Goal: Transaction & Acquisition: Purchase product/service

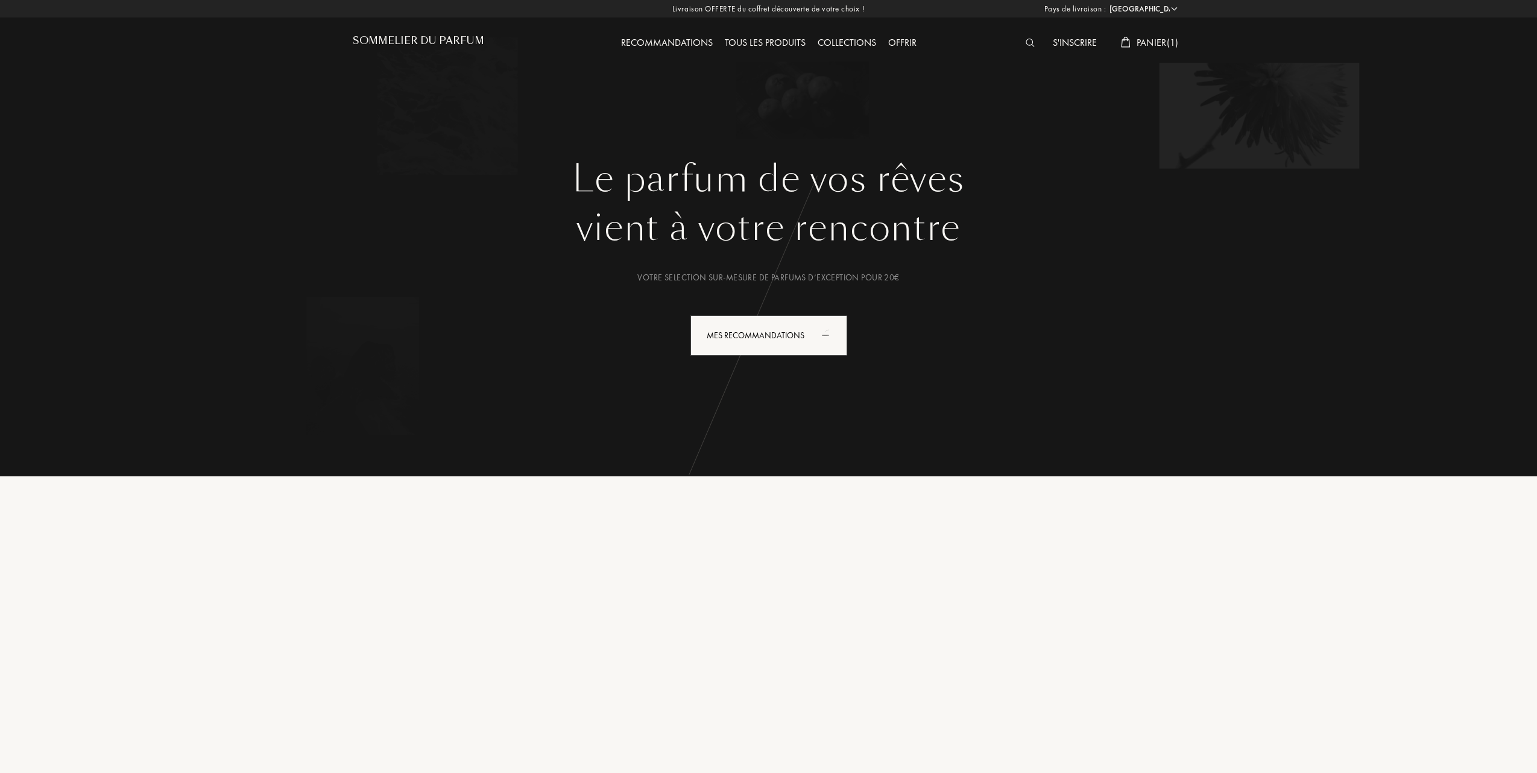
select select "FR"
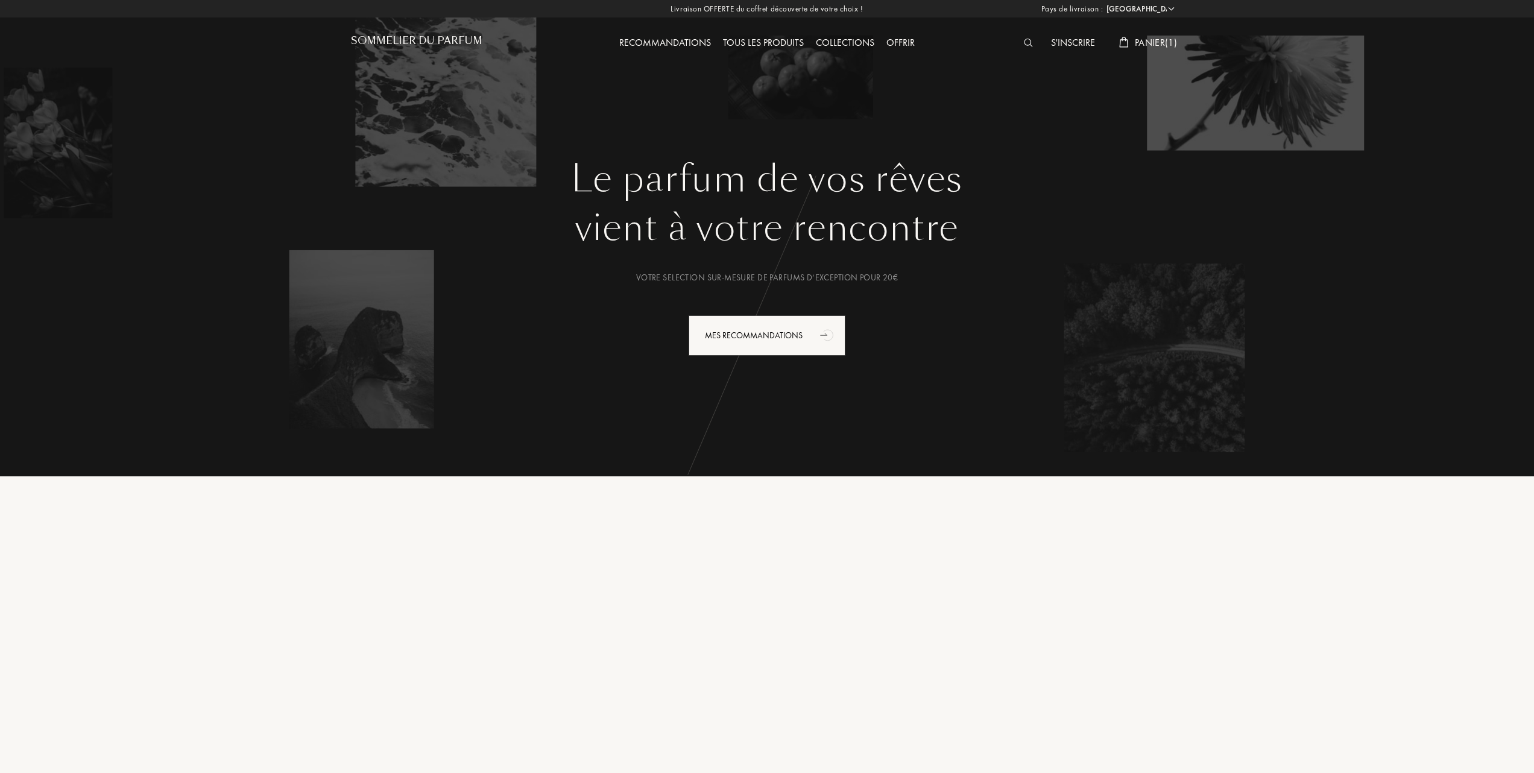
click at [758, 40] on div "Tous les produits" at bounding box center [763, 44] width 93 height 16
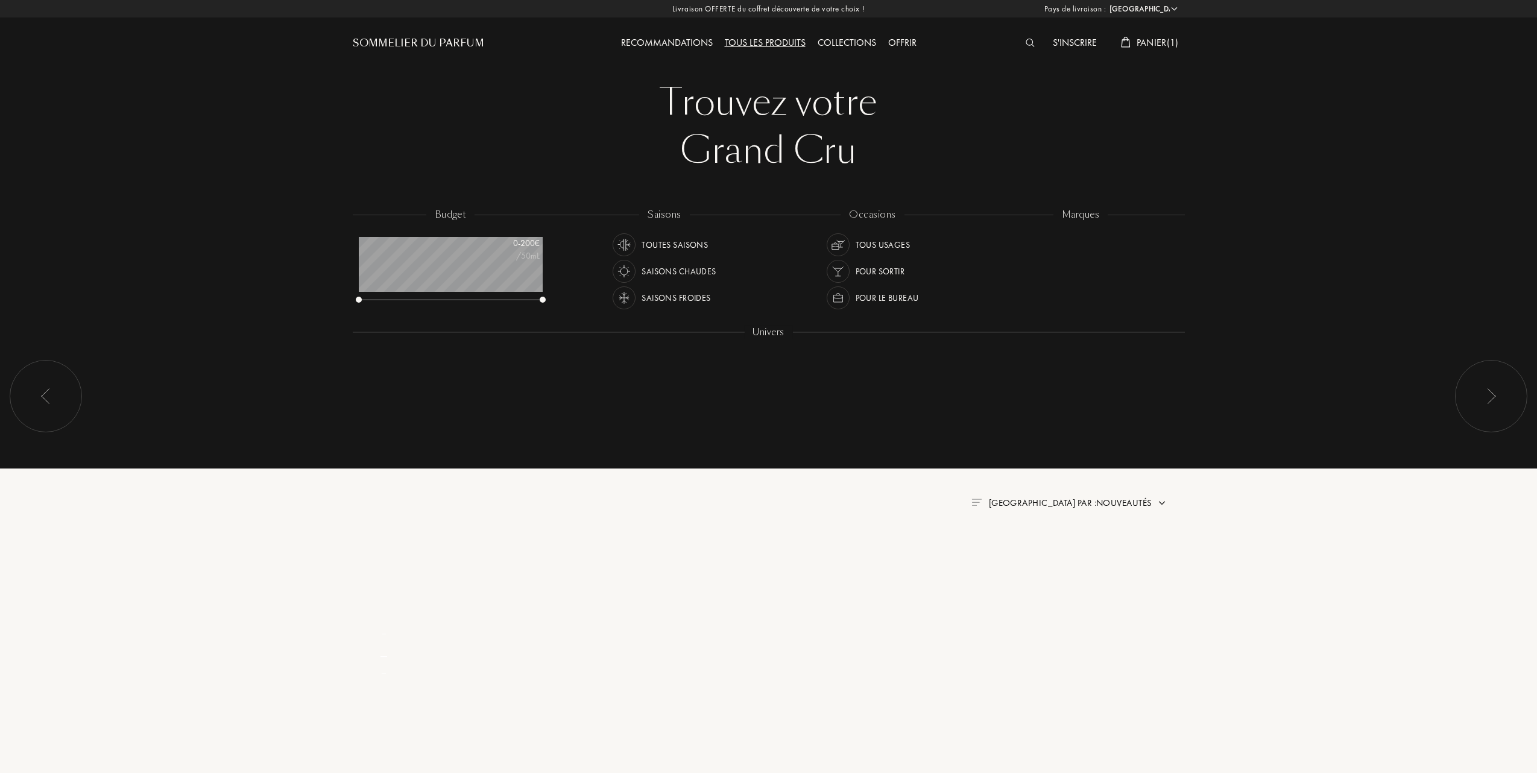
select select "FR"
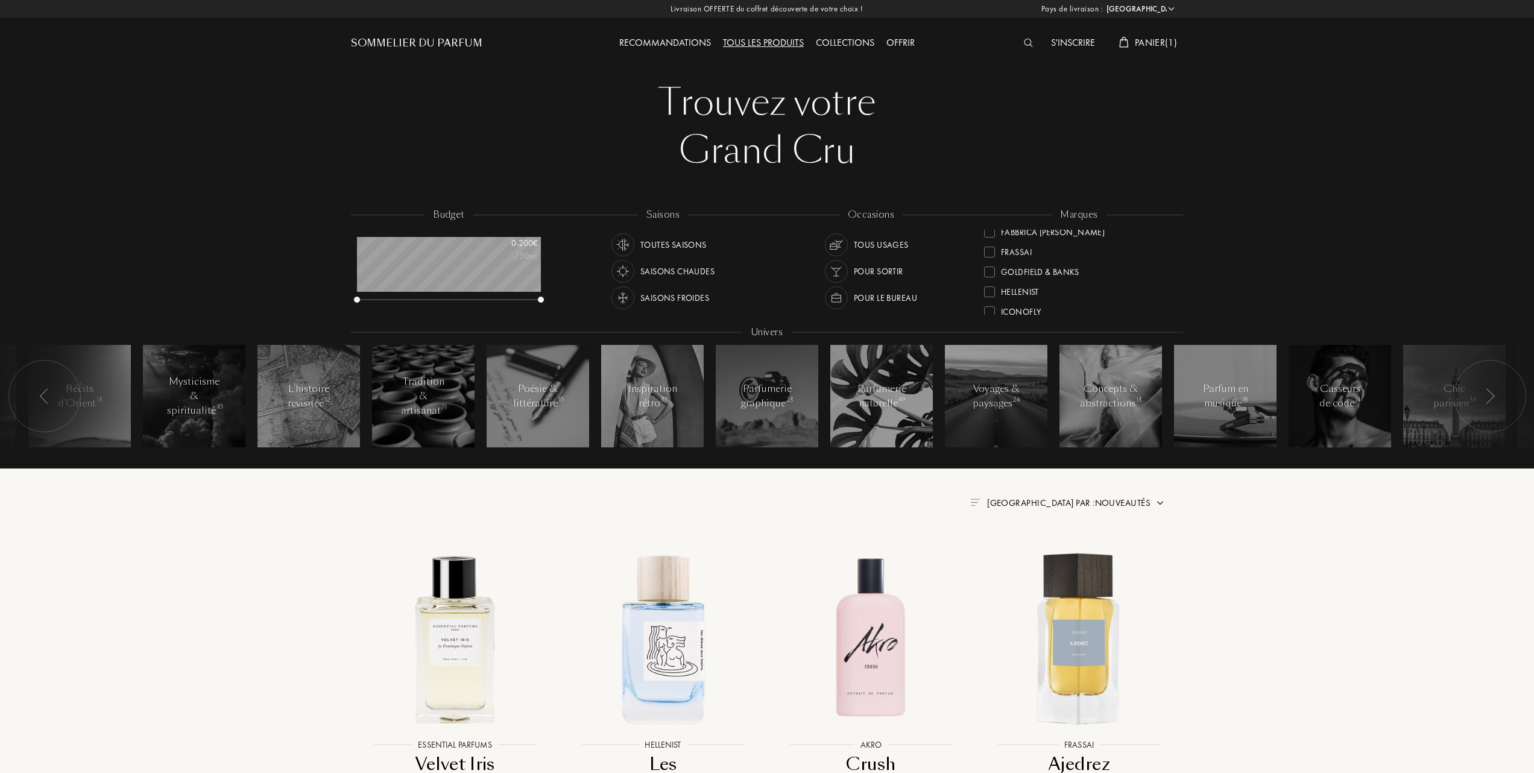
scroll to position [160, 0]
click at [990, 292] on div "Goldfield & Banks" at bounding box center [1031, 296] width 95 height 16
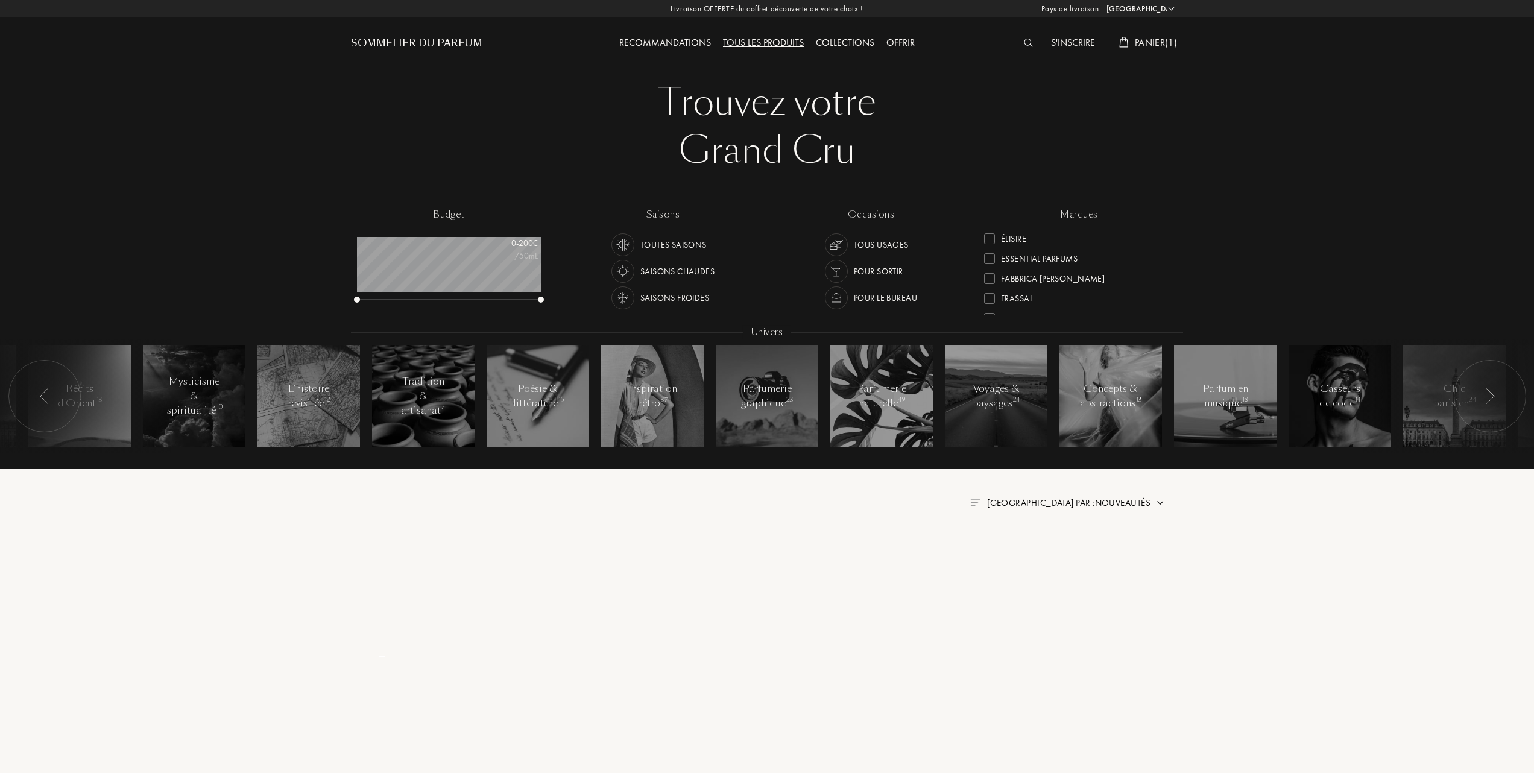
scroll to position [0, 0]
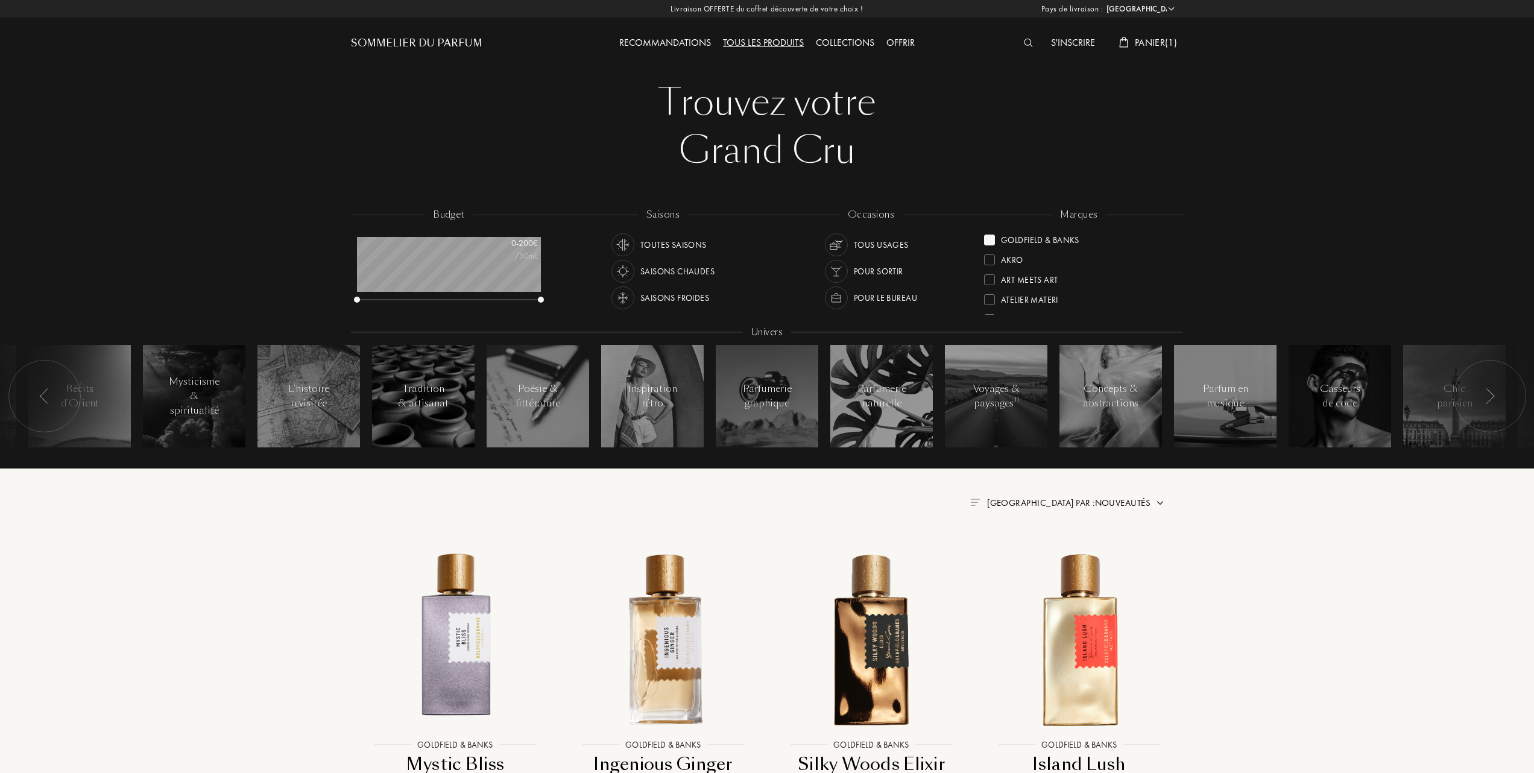
click at [1088, 503] on span "[GEOGRAPHIC_DATA] par : Nouveautés" at bounding box center [1068, 503] width 163 height 12
click at [1043, 555] on div at bounding box center [1039, 555] width 8 height 8
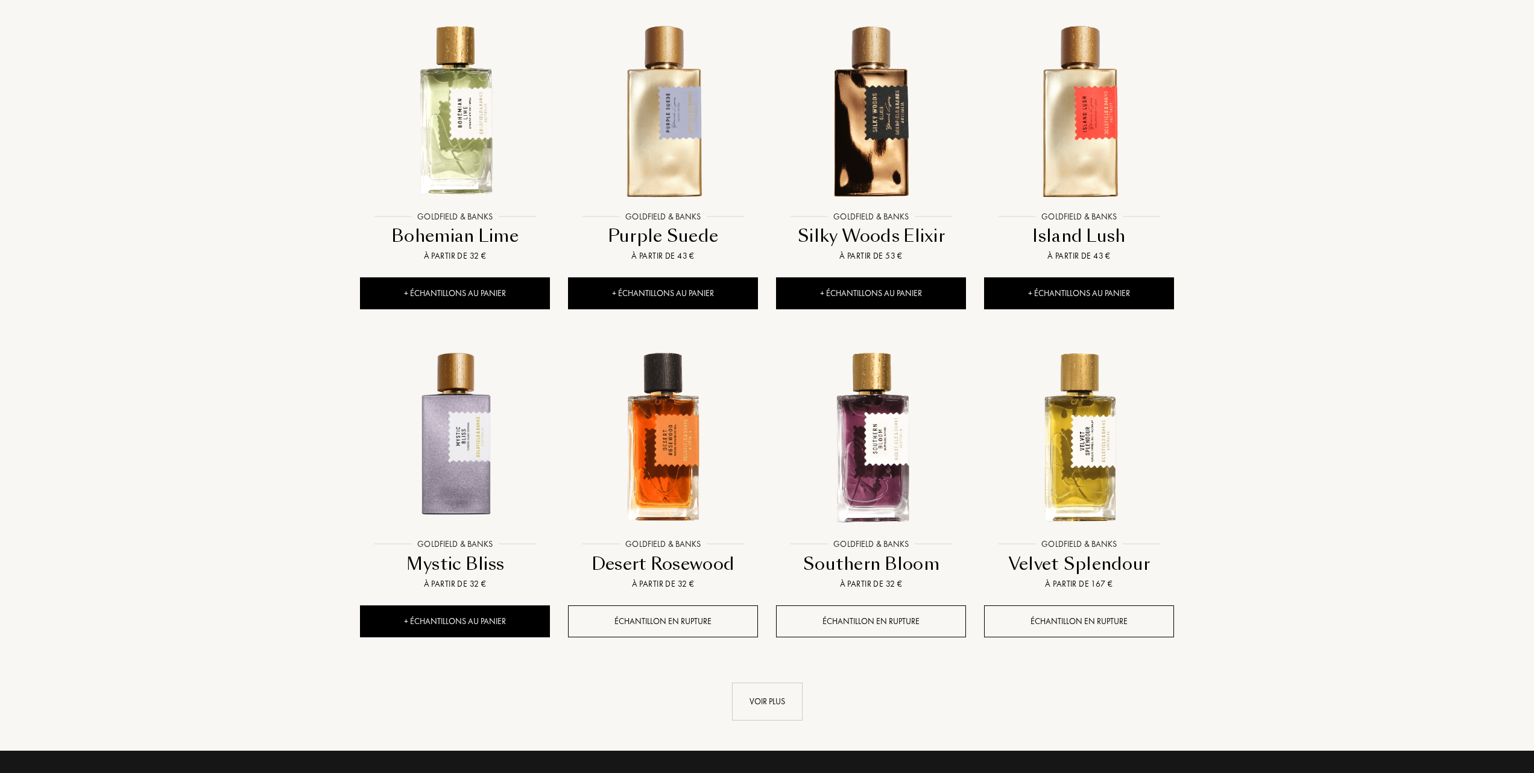
scroll to position [884, 0]
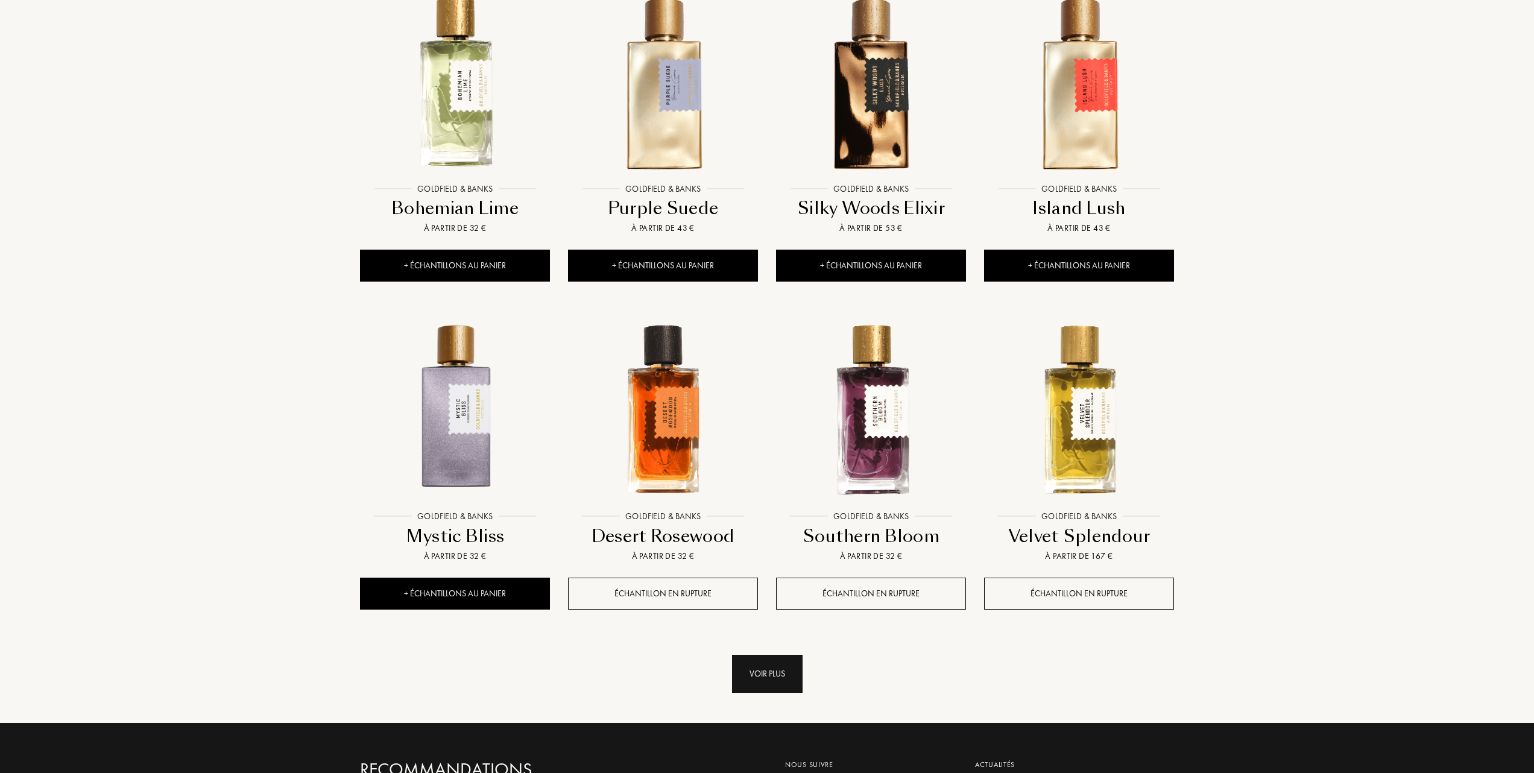
click at [770, 666] on div "Voir plus" at bounding box center [767, 674] width 71 height 38
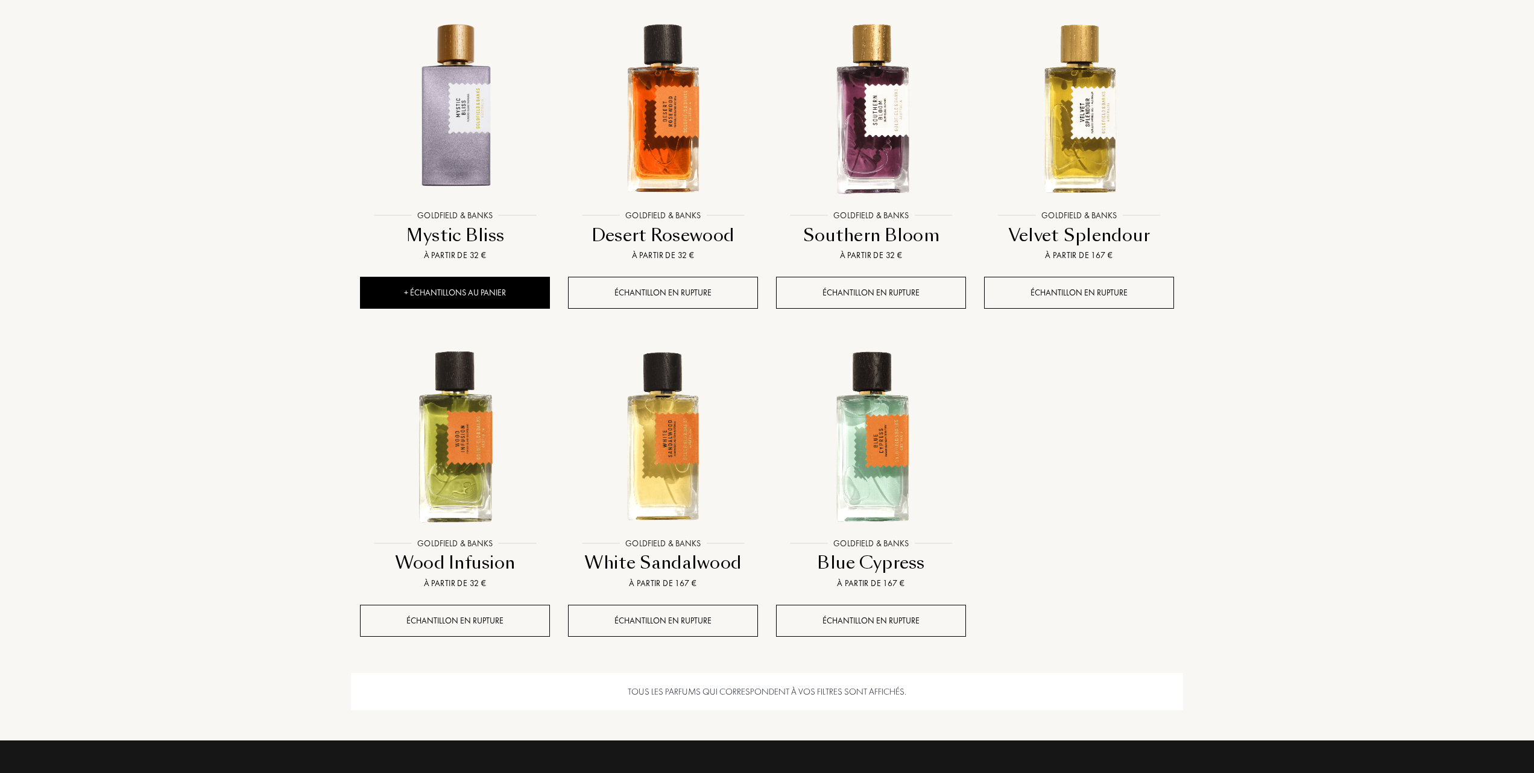
scroll to position [1206, 0]
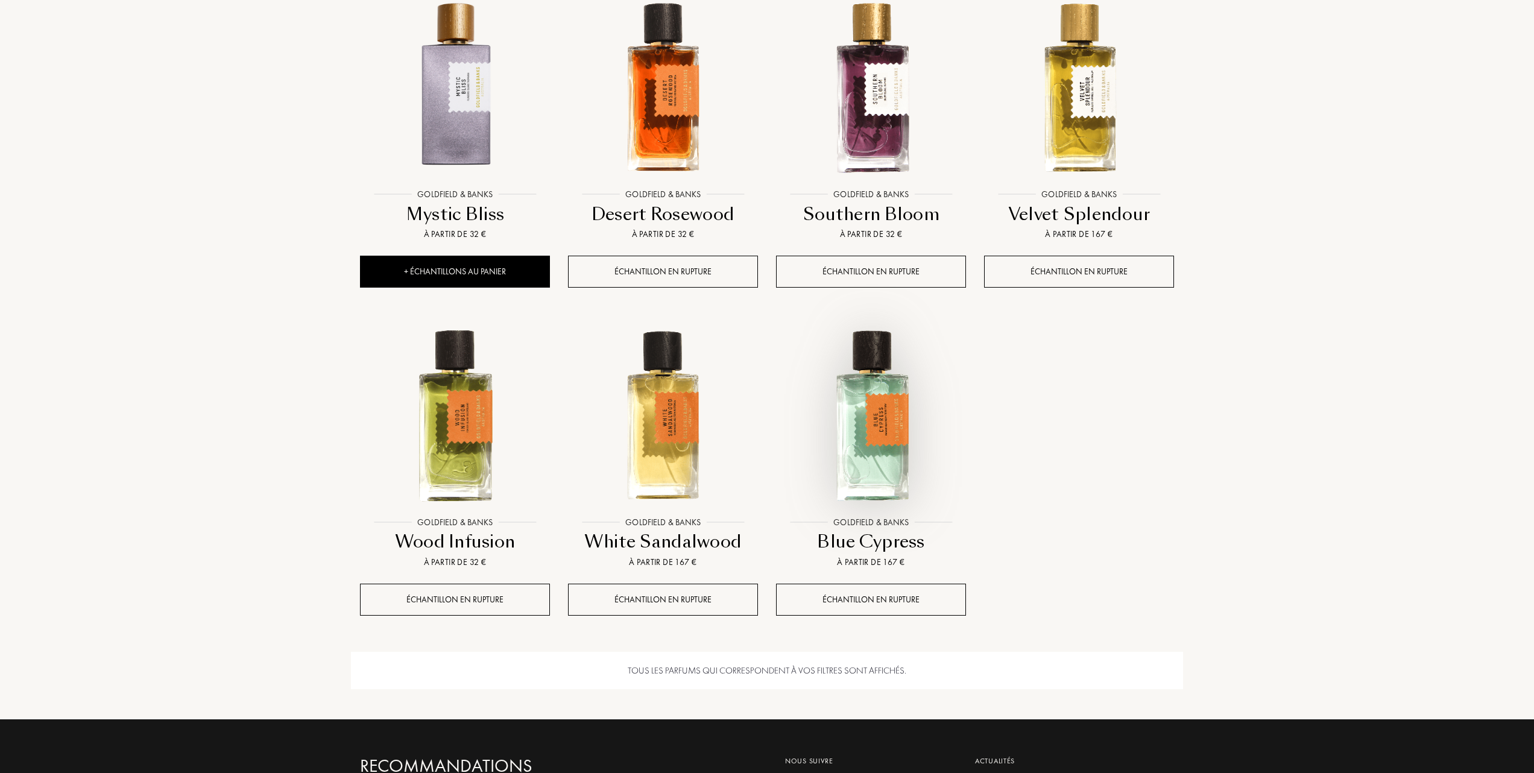
click at [870, 444] on img at bounding box center [871, 416] width 188 height 188
click at [460, 421] on img at bounding box center [455, 416] width 188 height 188
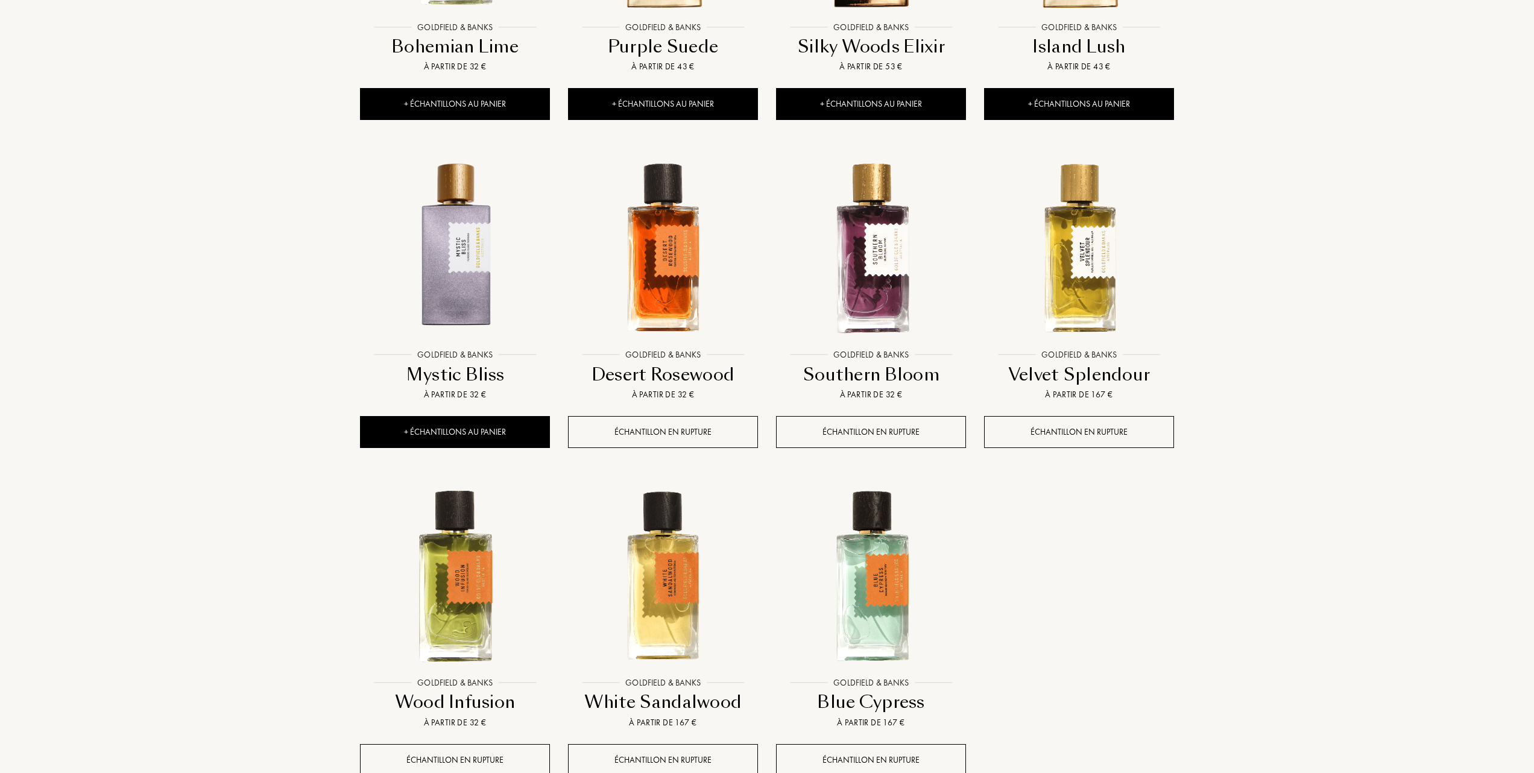
scroll to position [1045, 0]
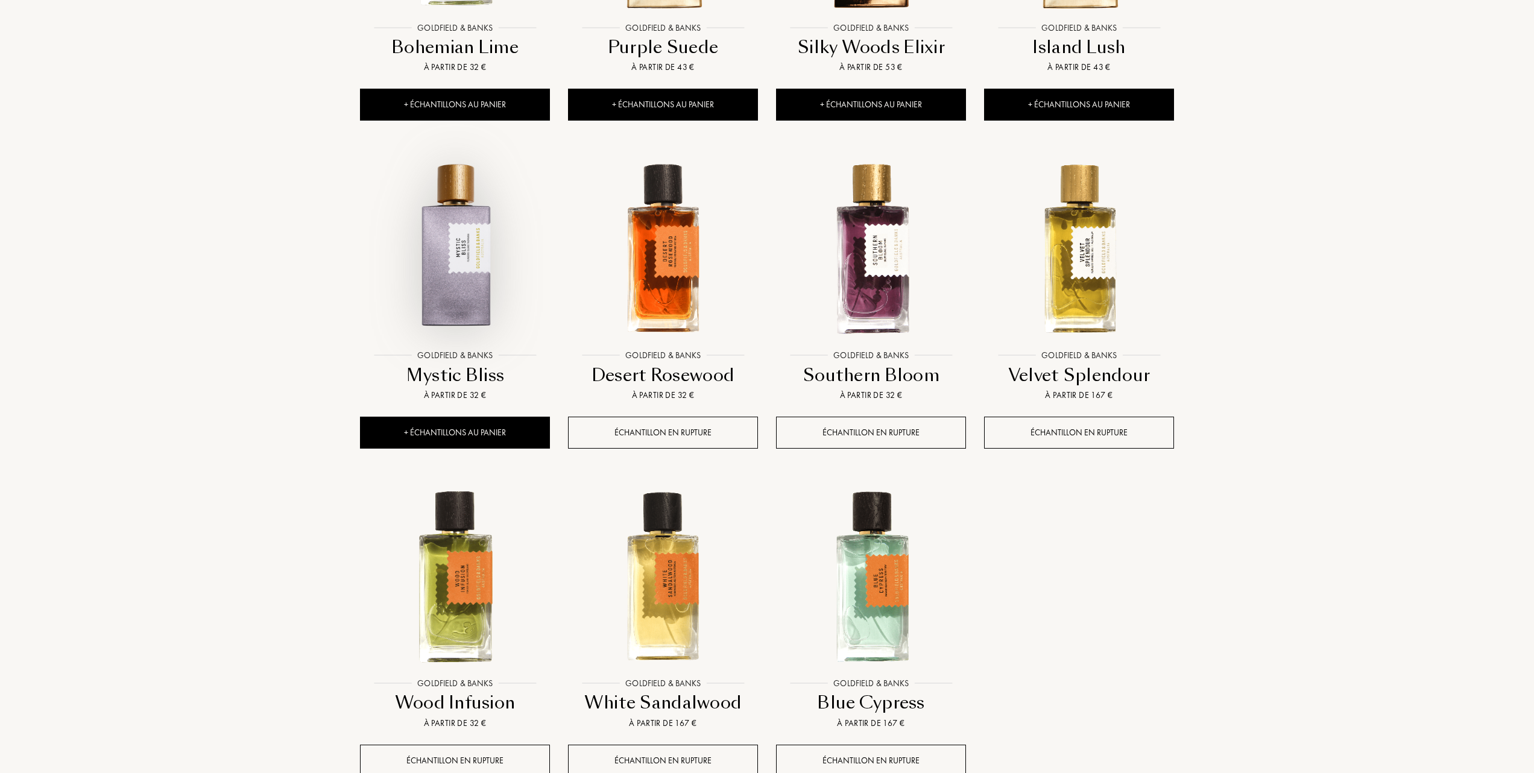
click at [446, 276] on img at bounding box center [455, 249] width 188 height 188
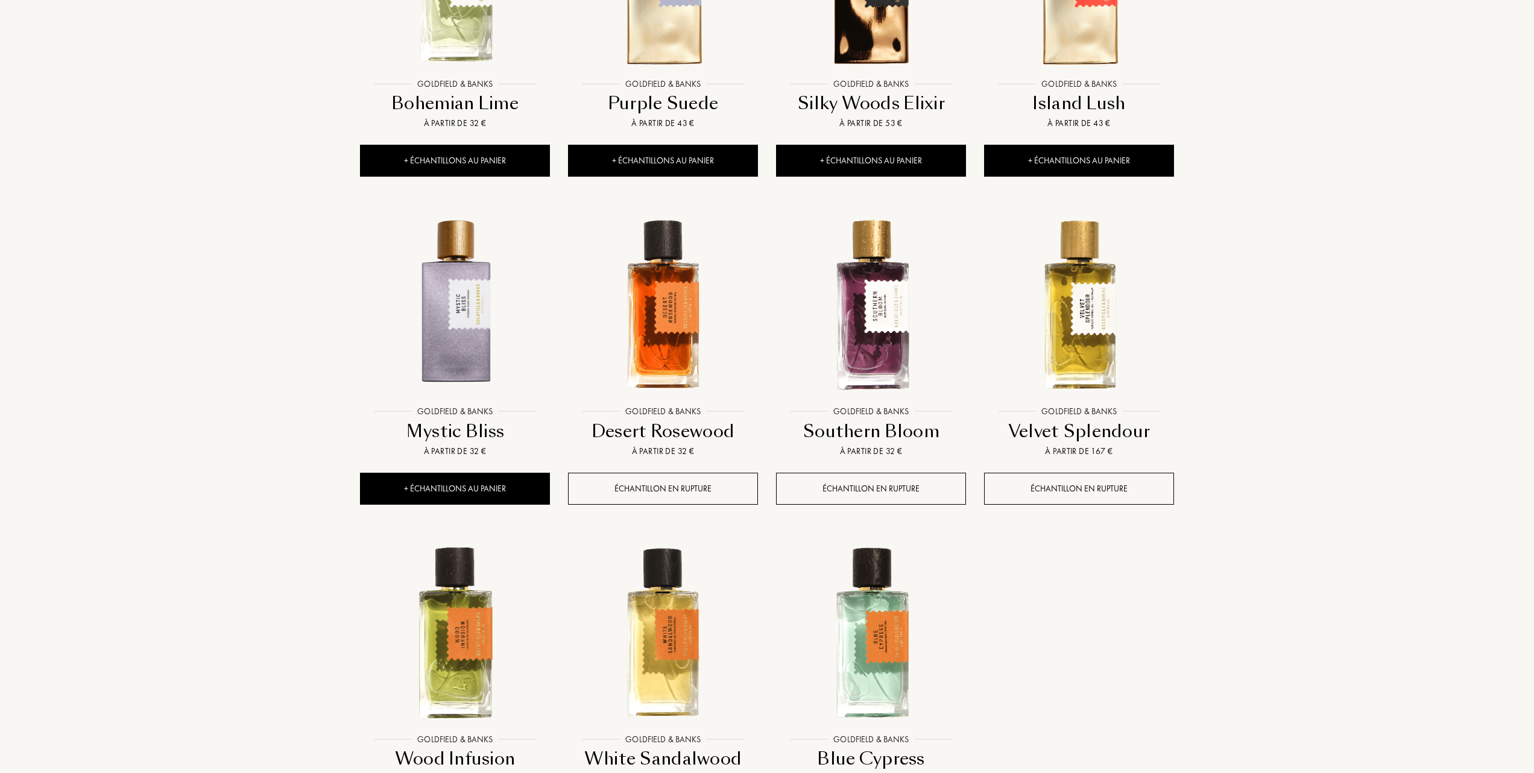
scroll to position [884, 0]
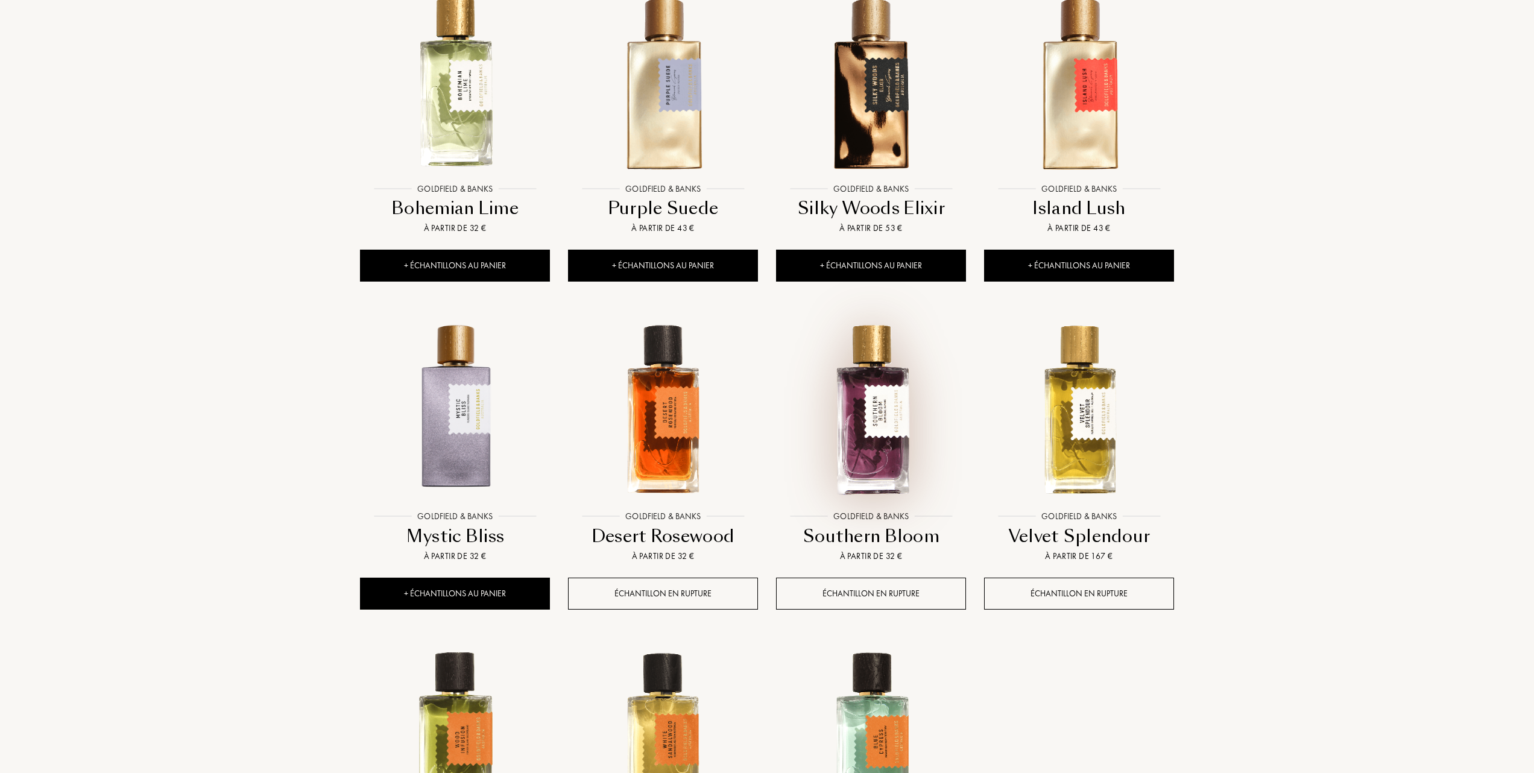
click at [876, 428] on img at bounding box center [871, 410] width 188 height 188
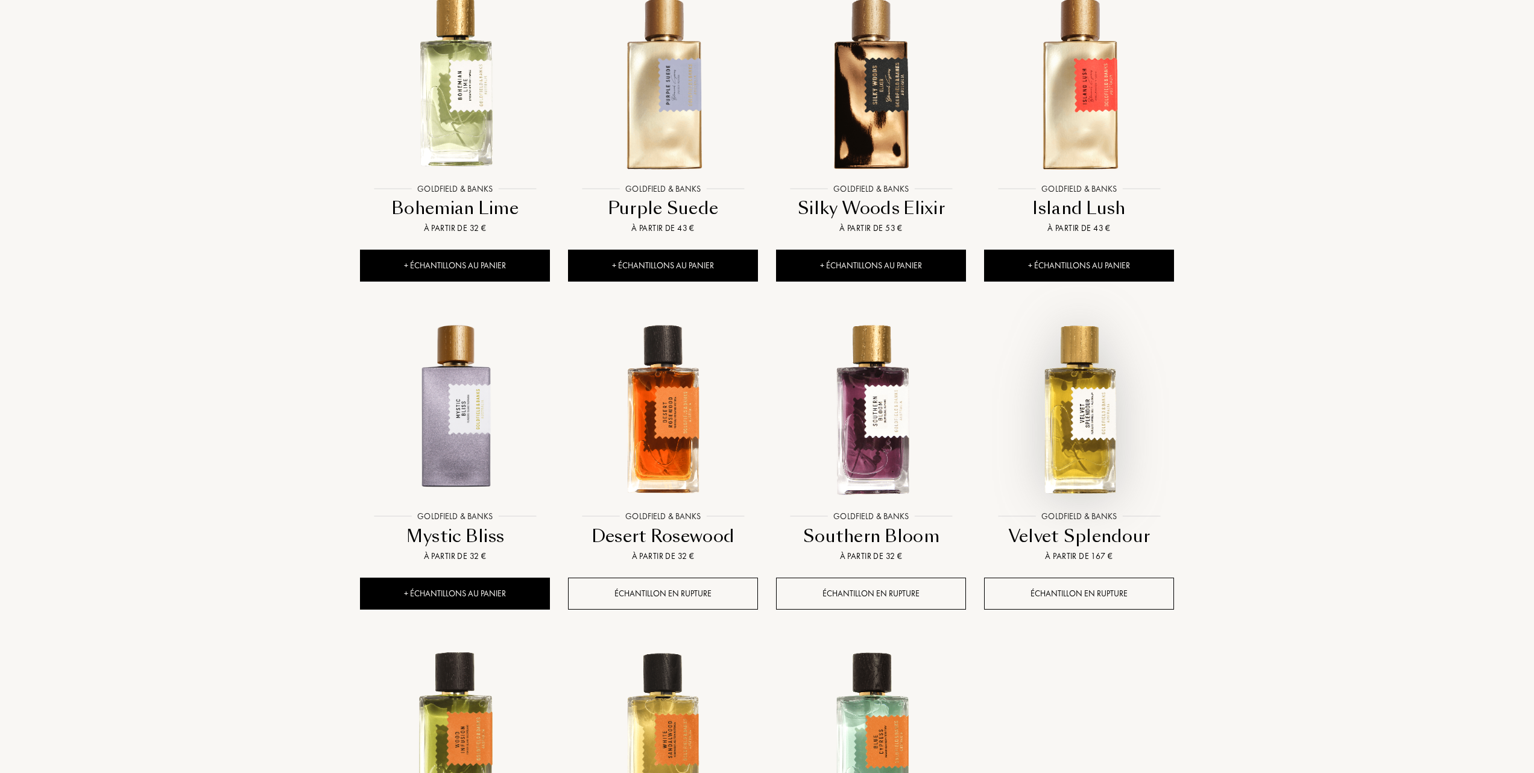
click at [1086, 427] on img at bounding box center [1079, 410] width 188 height 188
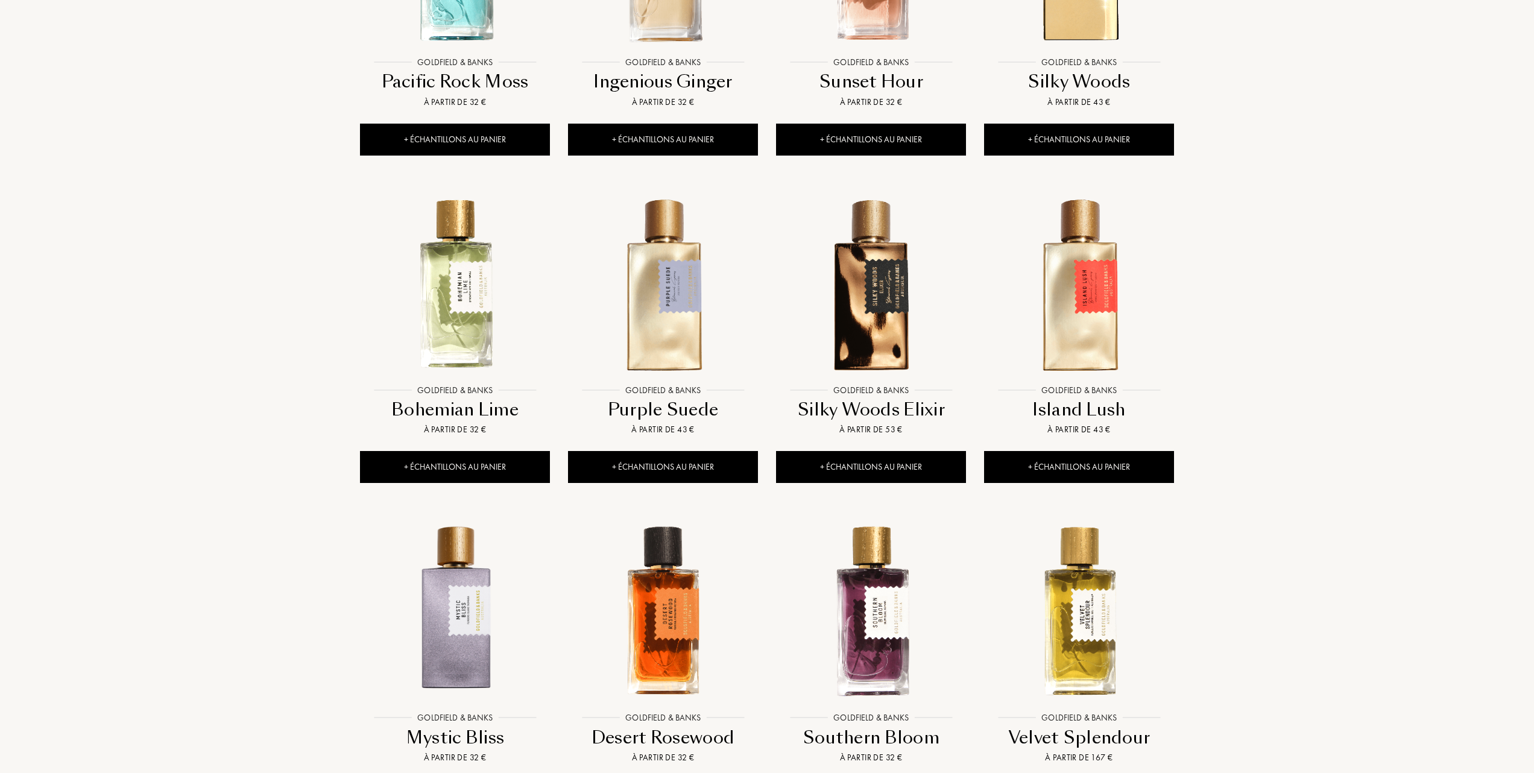
scroll to position [643, 0]
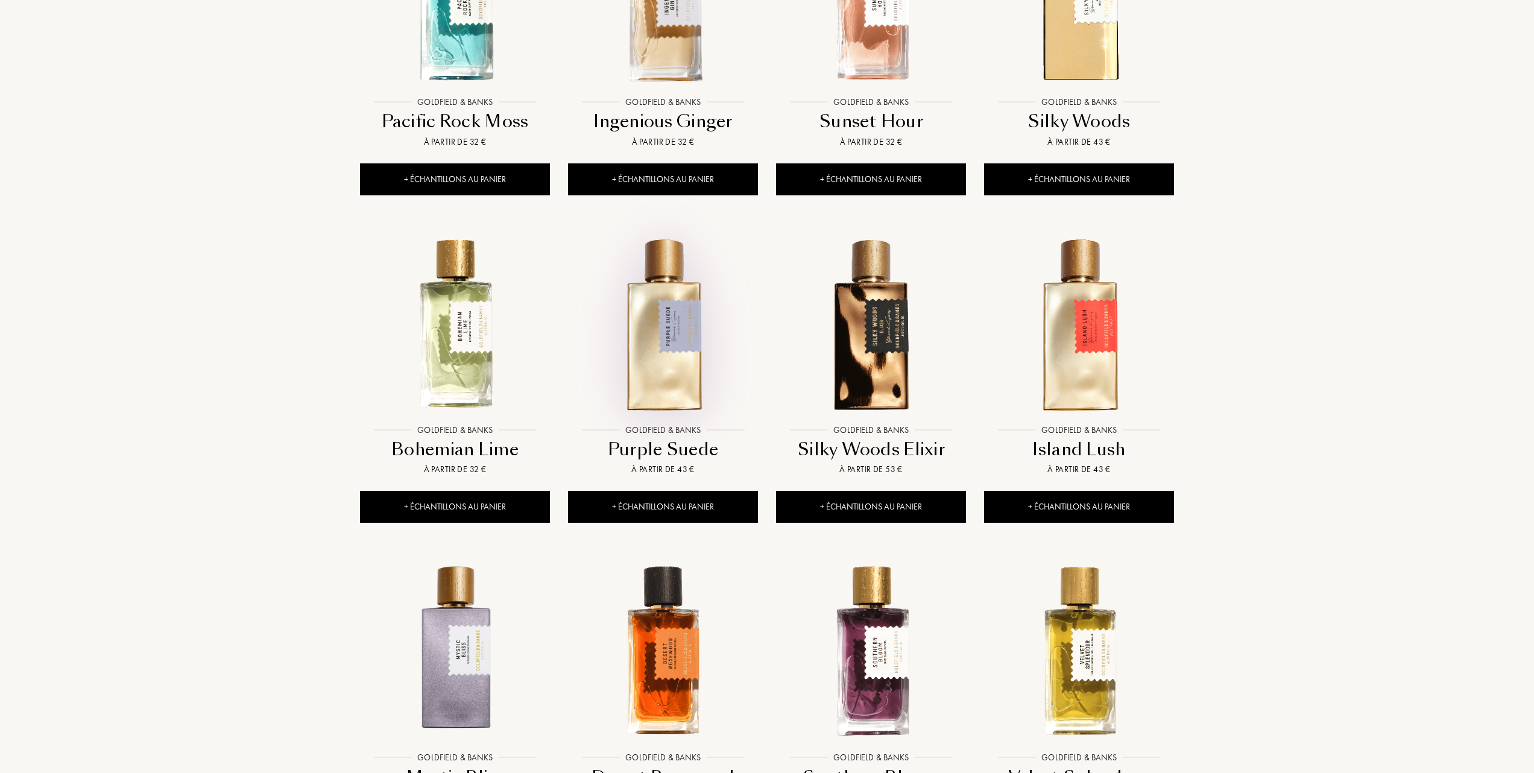
click at [663, 358] on img at bounding box center [663, 324] width 188 height 188
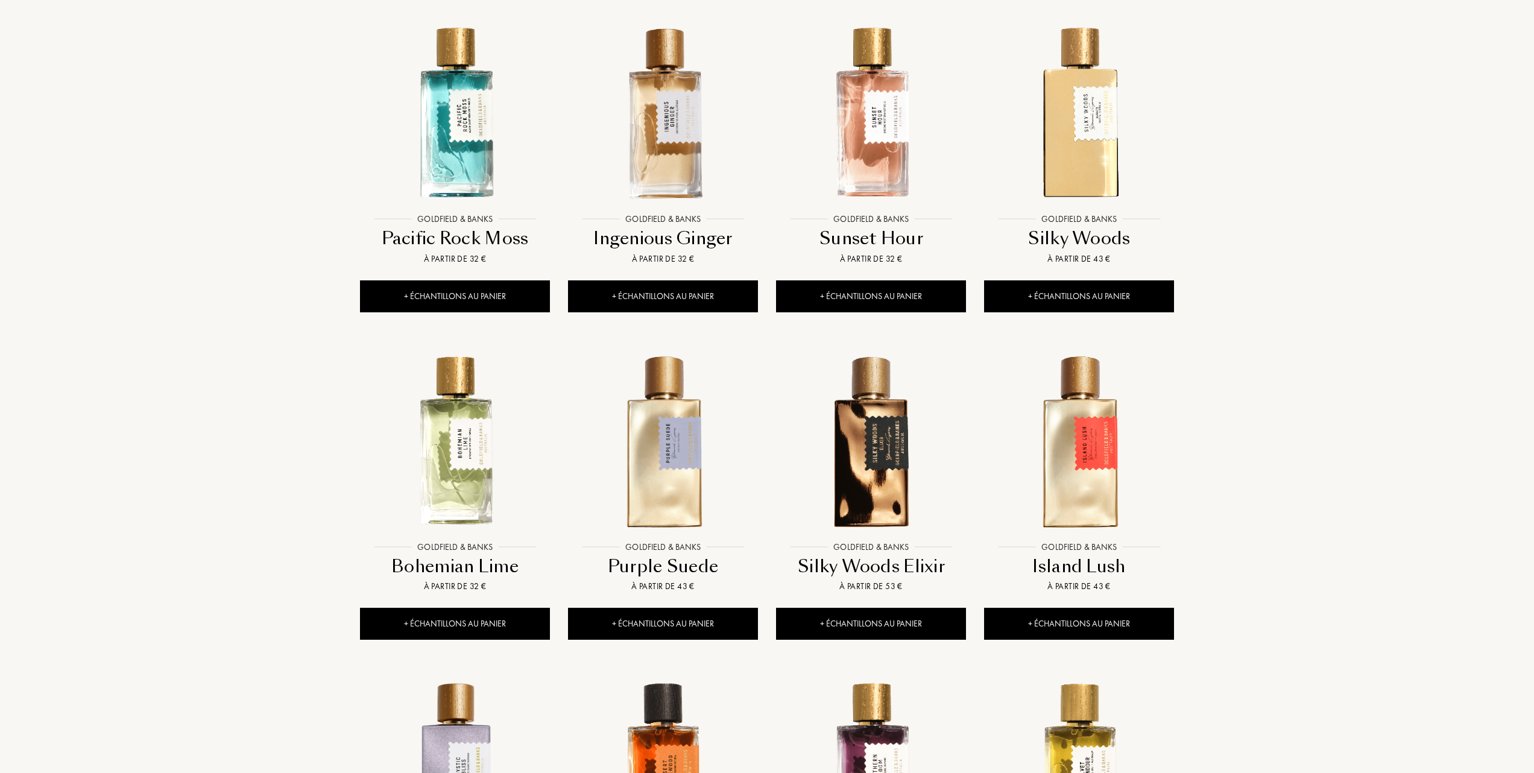
scroll to position [402, 0]
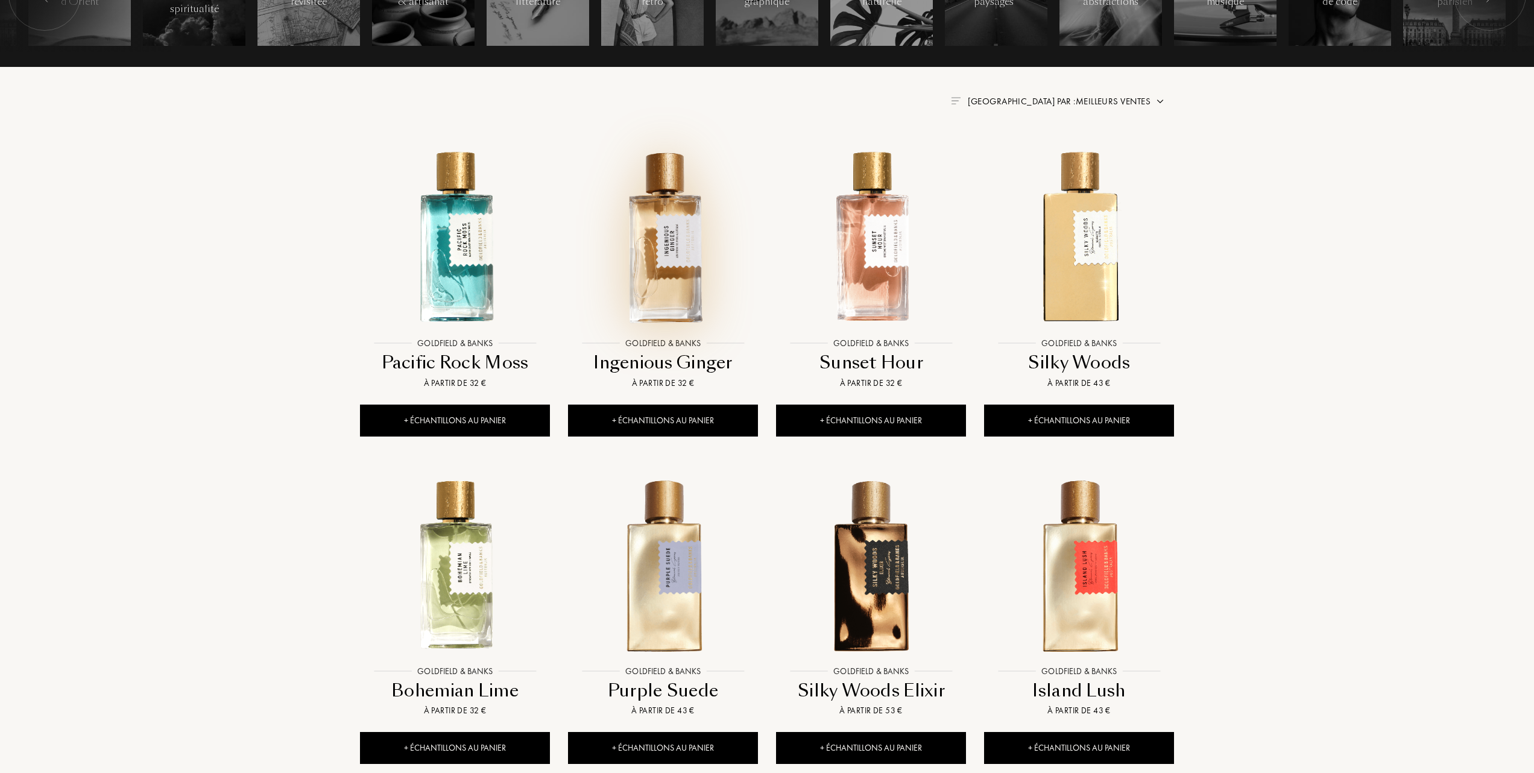
click at [663, 265] on img at bounding box center [663, 237] width 188 height 188
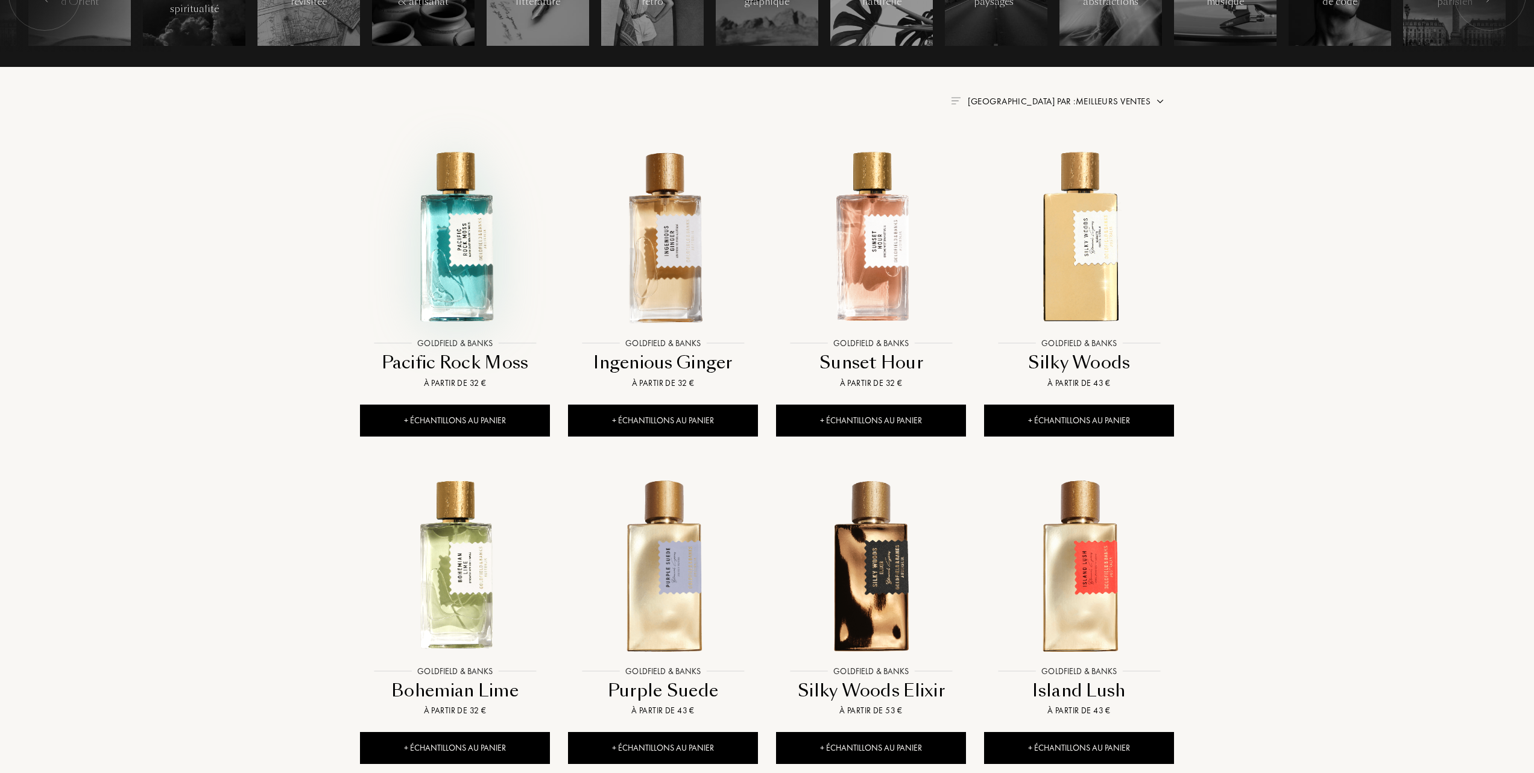
click at [461, 248] on img at bounding box center [455, 237] width 188 height 188
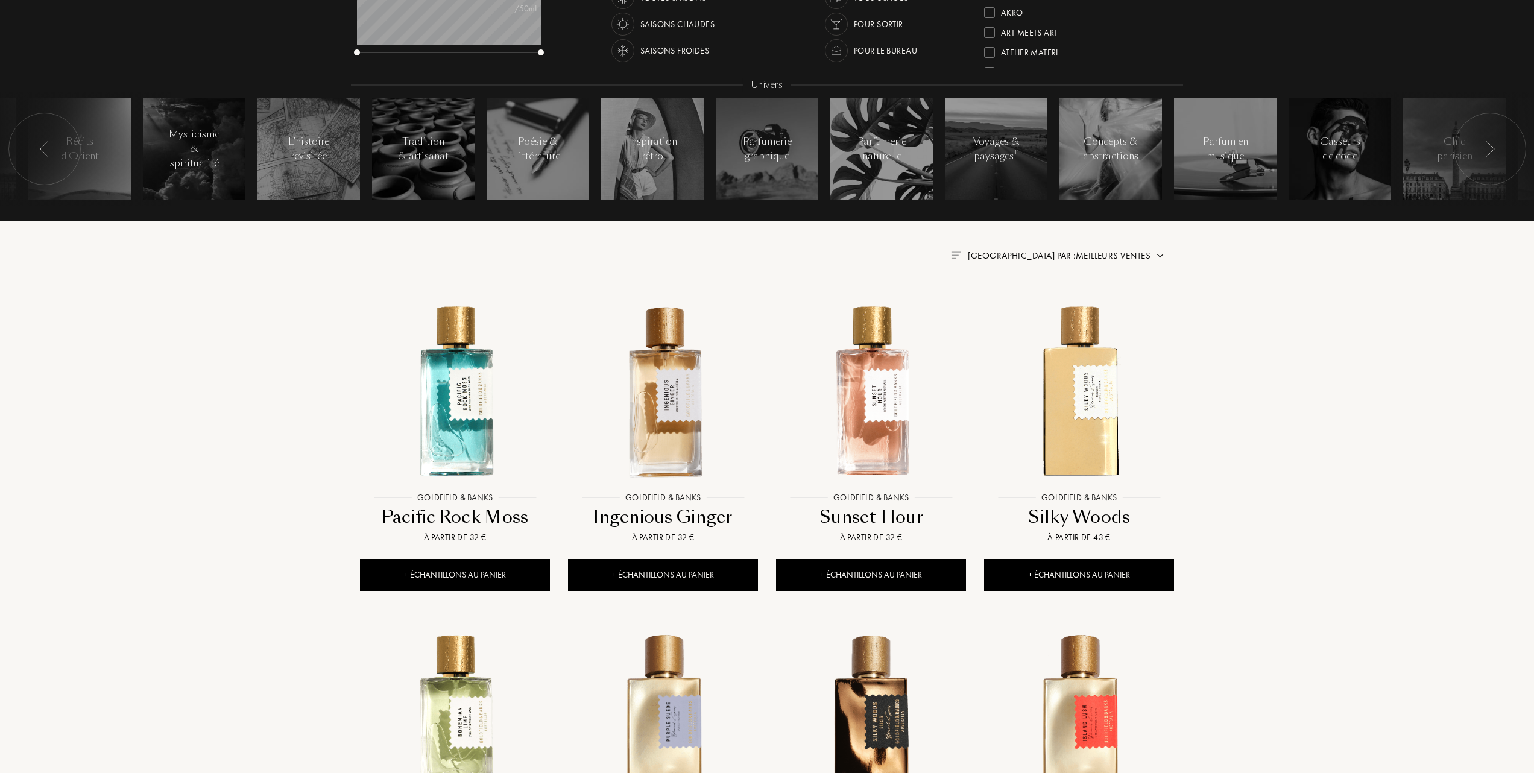
scroll to position [241, 0]
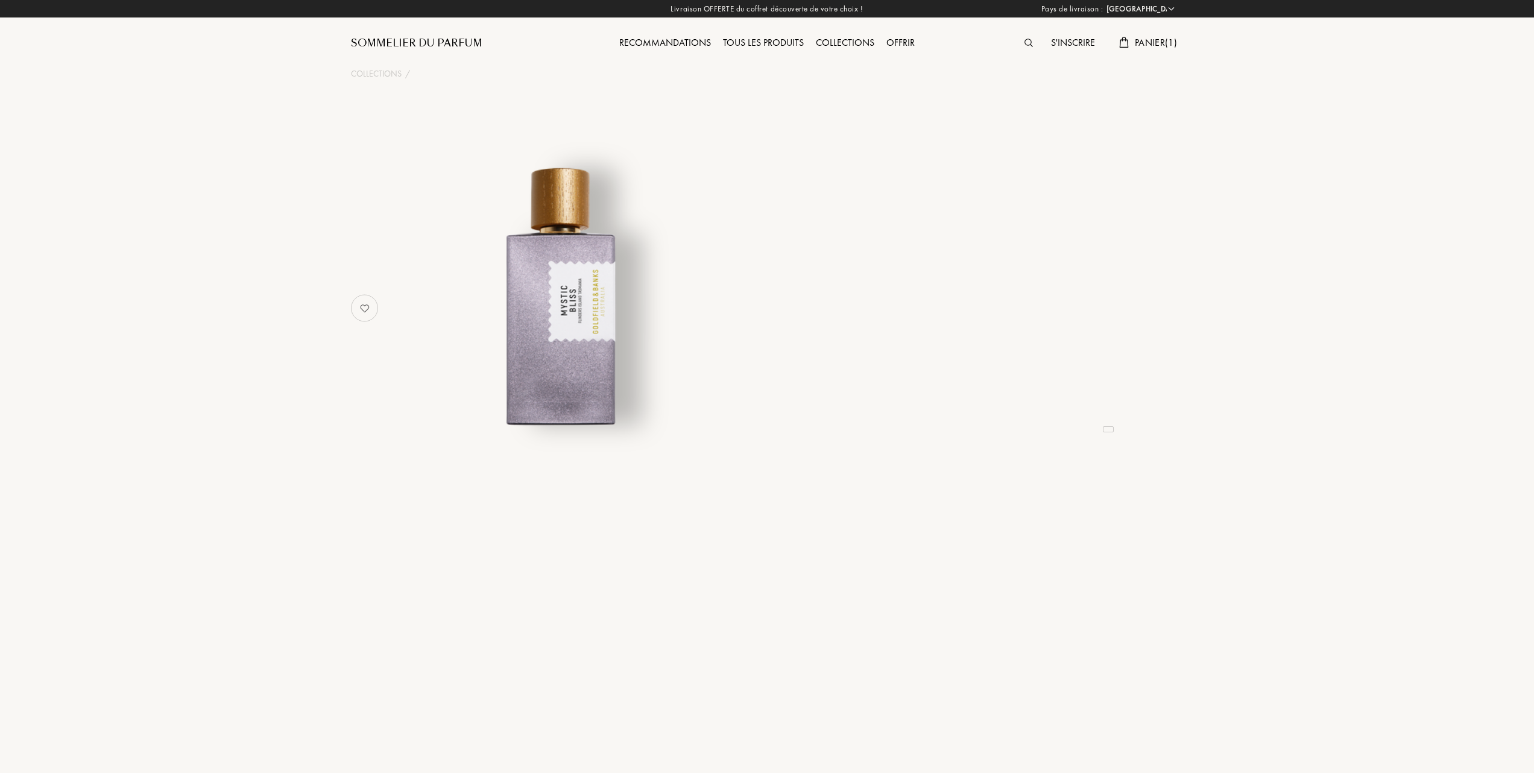
select select "FR"
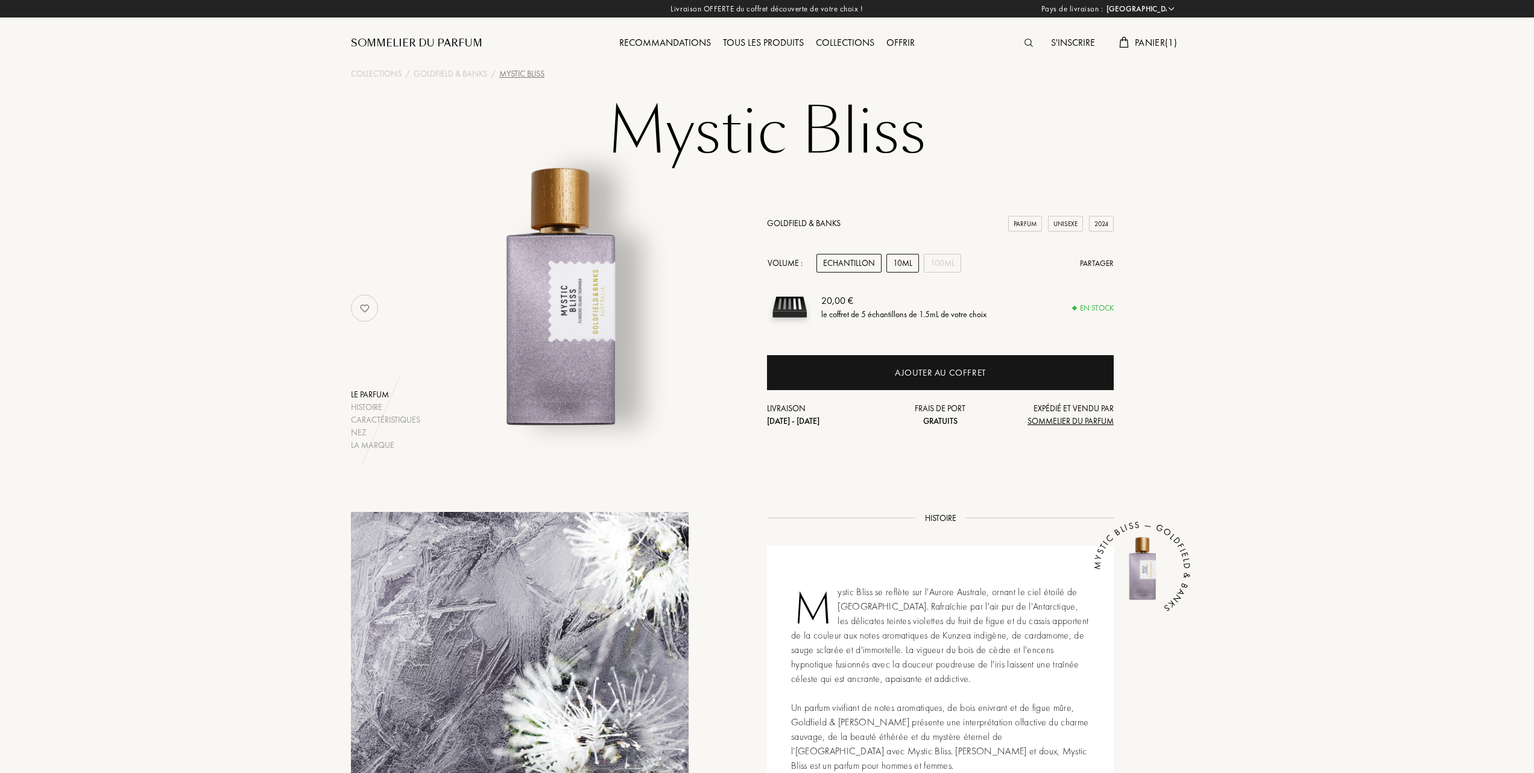
click at [900, 261] on div "10mL" at bounding box center [903, 263] width 33 height 19
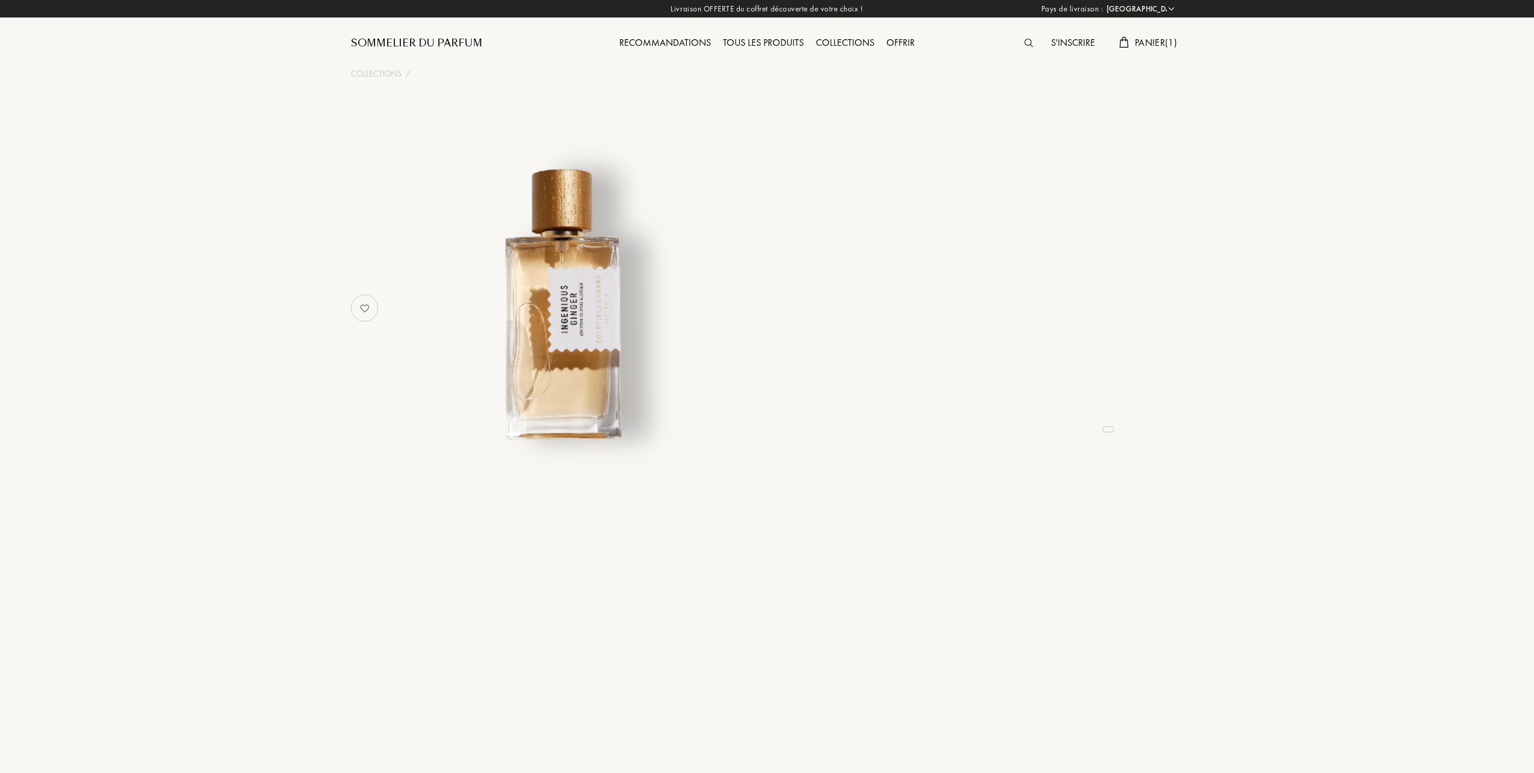
select select "FR"
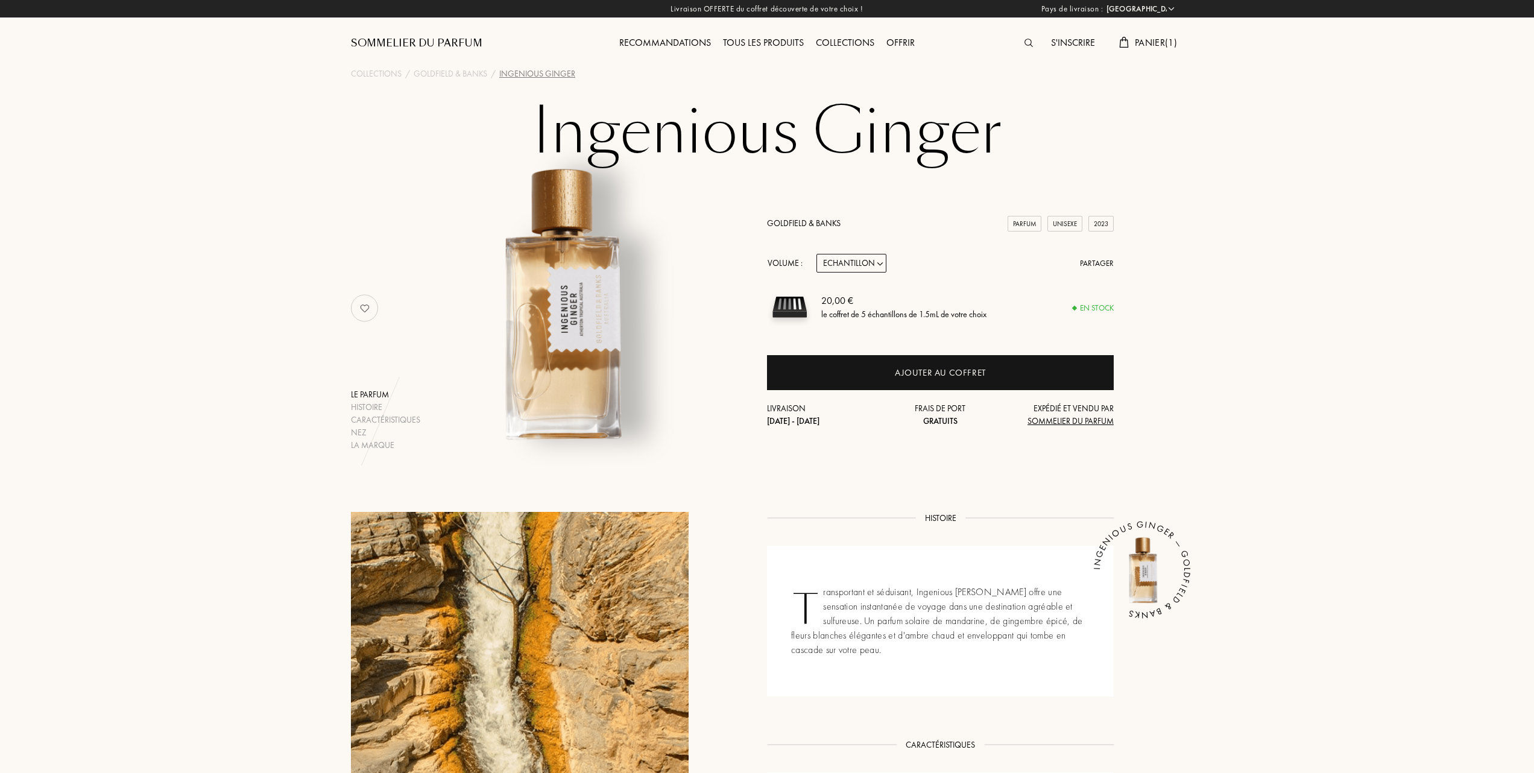
click at [879, 264] on select "Echantillon 10mL 50mL 100mL" at bounding box center [852, 263] width 70 height 19
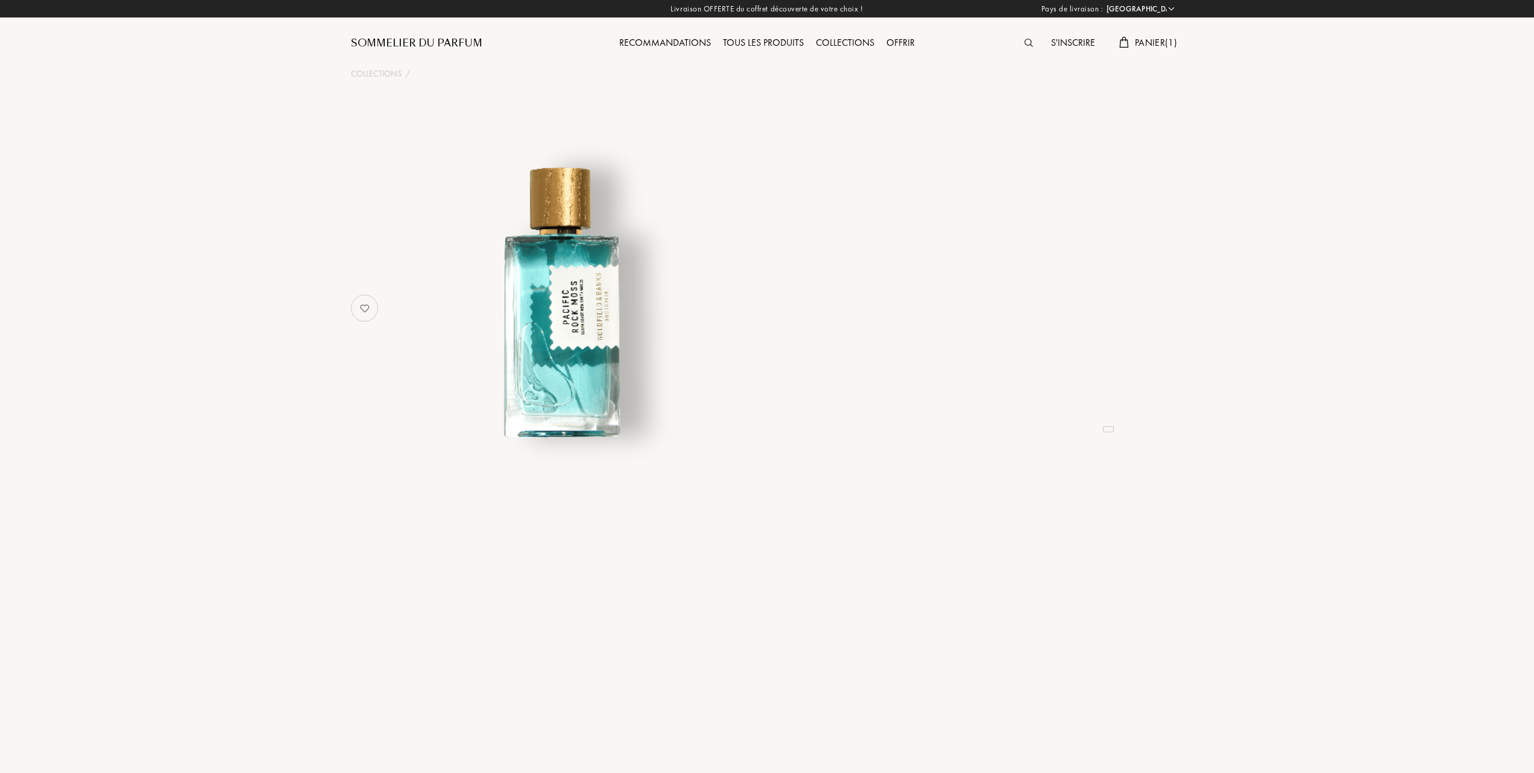
select select "FR"
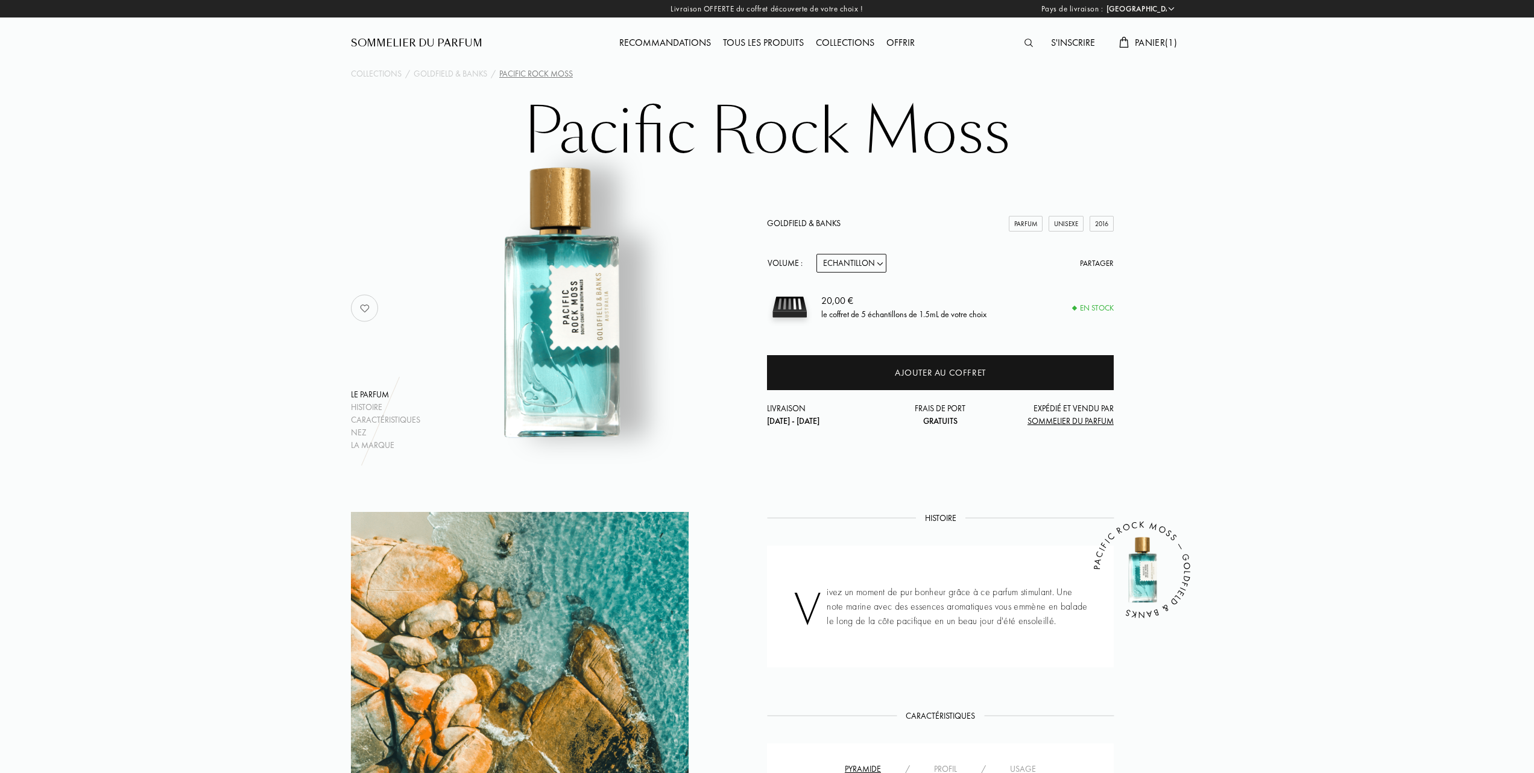
click at [881, 262] on select "Echantillon 10mL 50mL 100mL" at bounding box center [852, 263] width 70 height 19
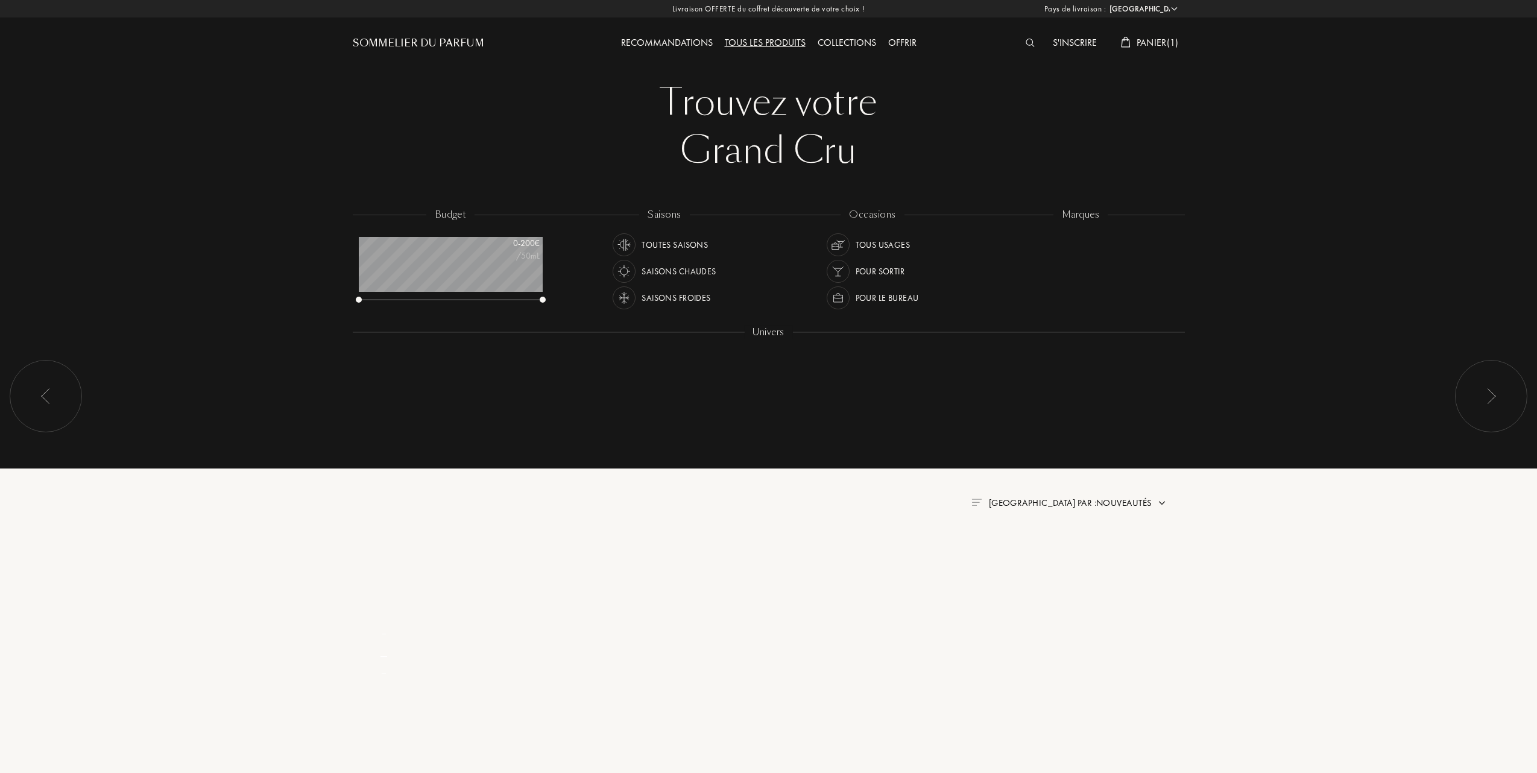
select select "FR"
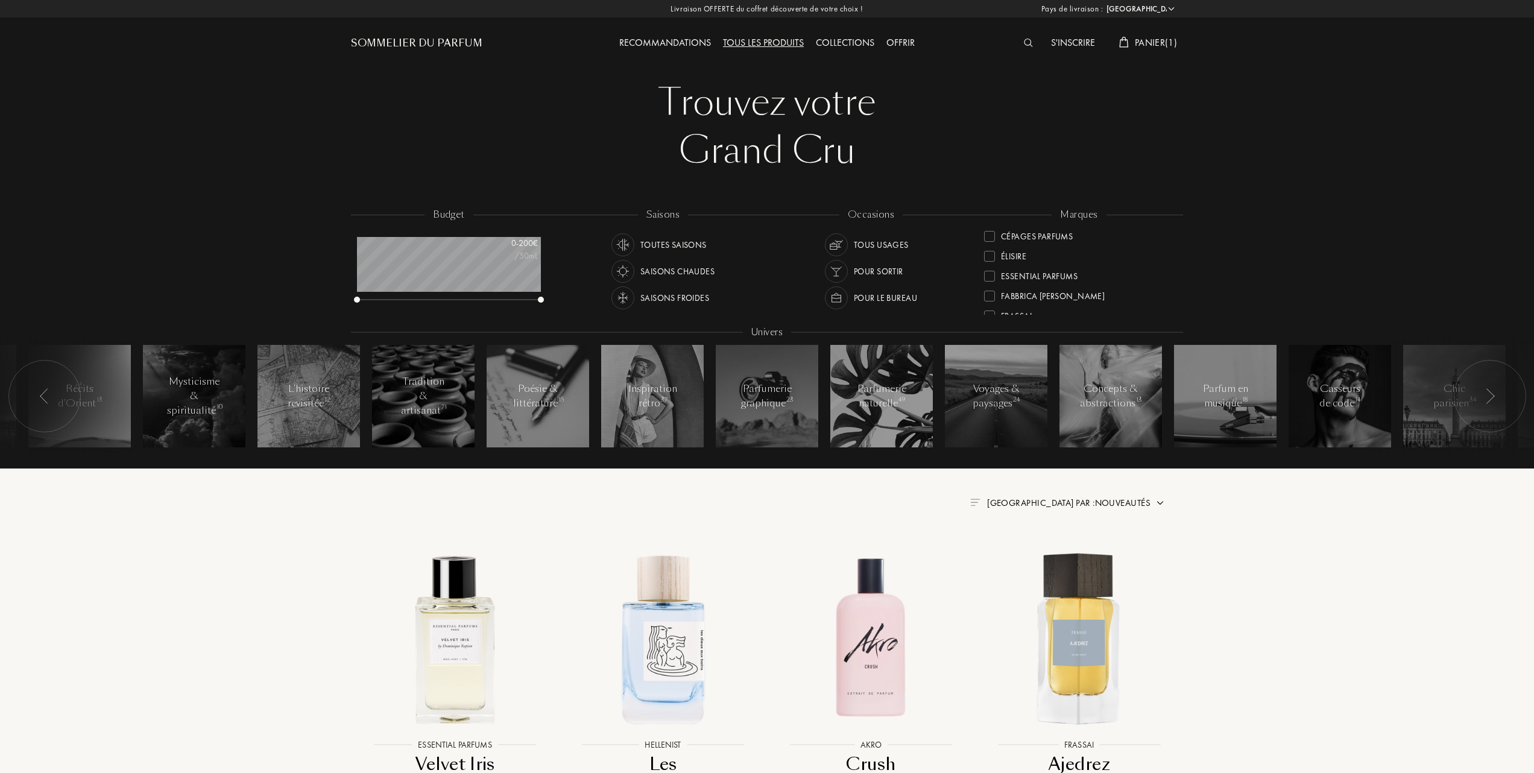
scroll to position [160, 0]
click at [990, 273] on div at bounding box center [989, 278] width 11 height 11
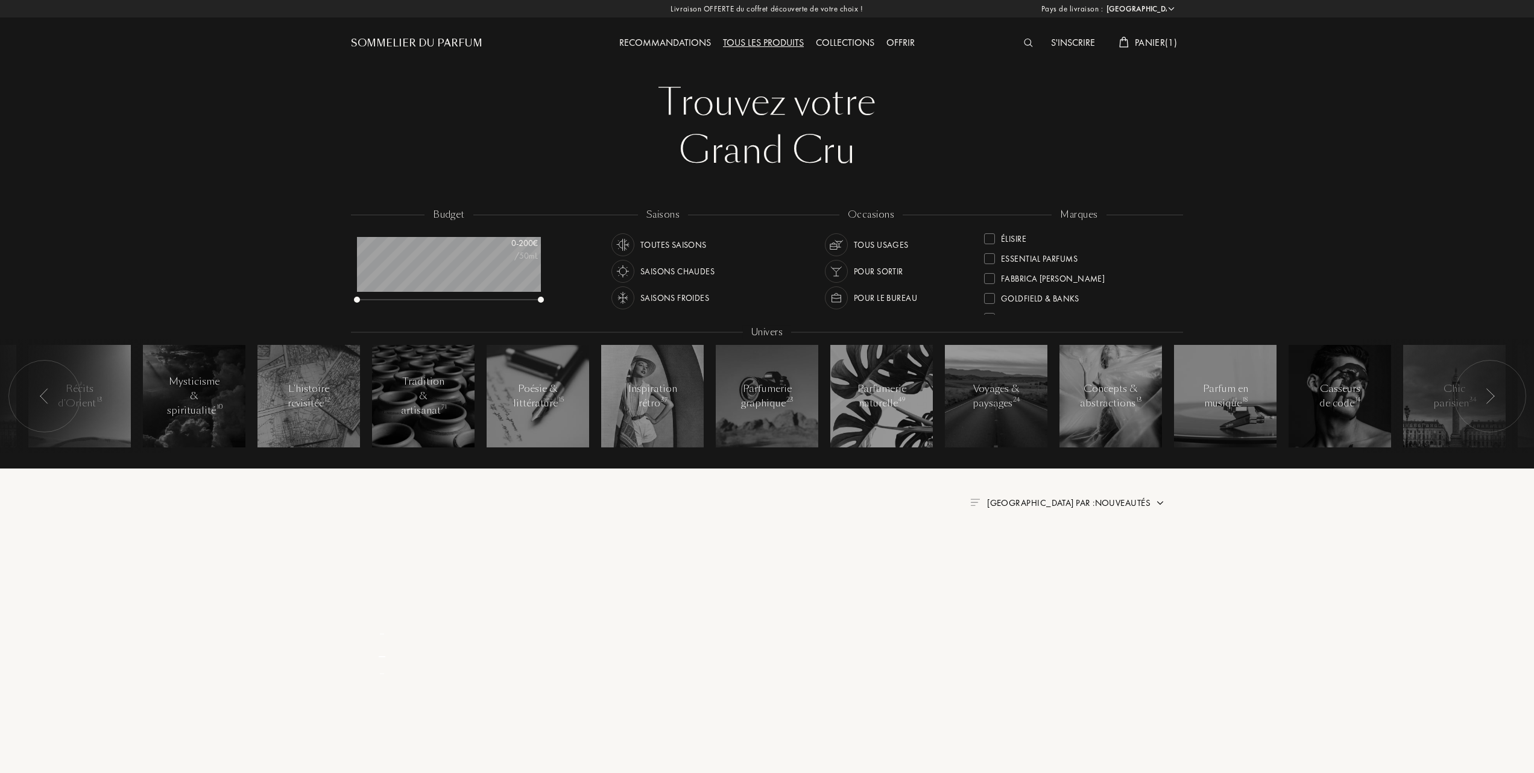
scroll to position [0, 0]
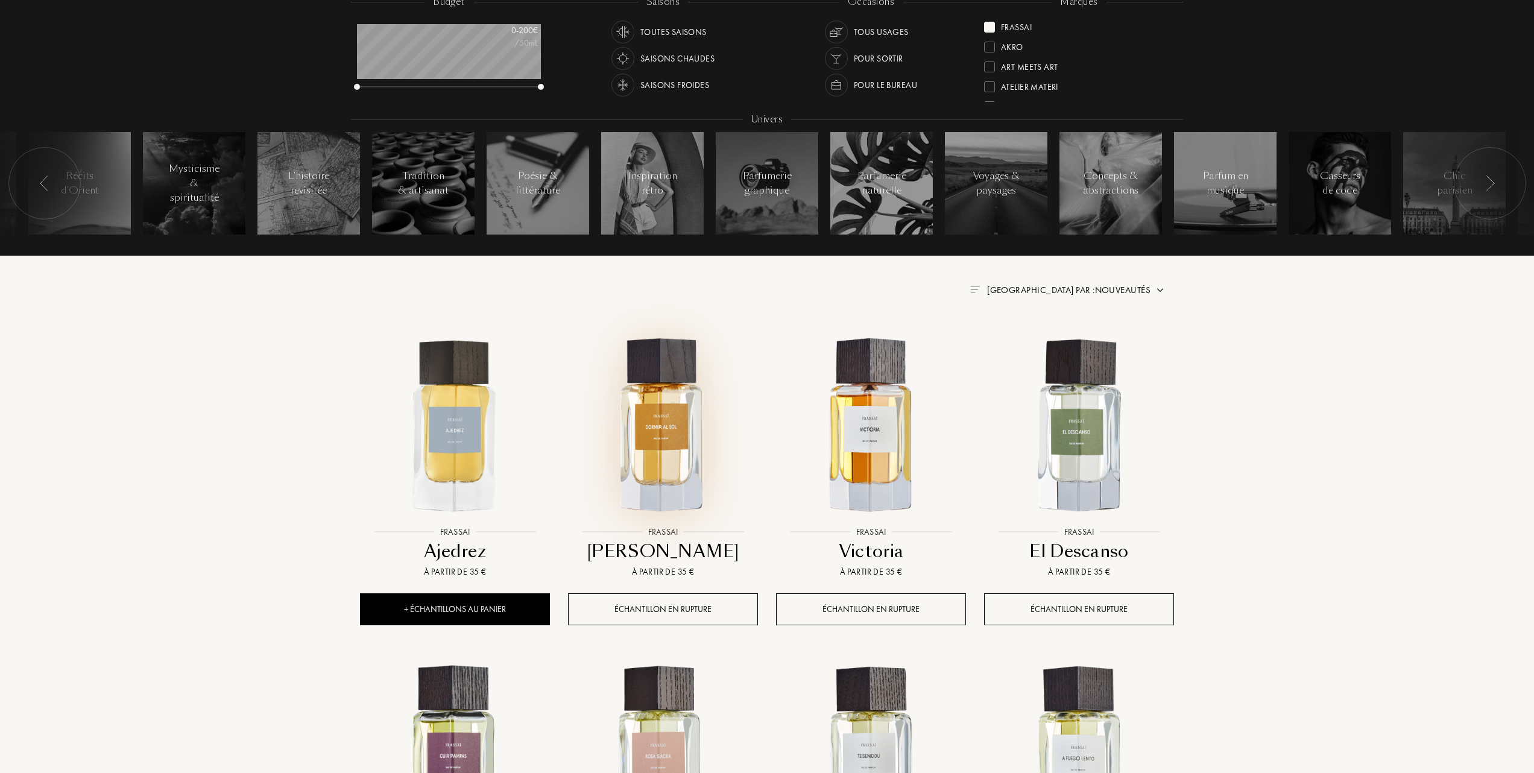
scroll to position [241, 0]
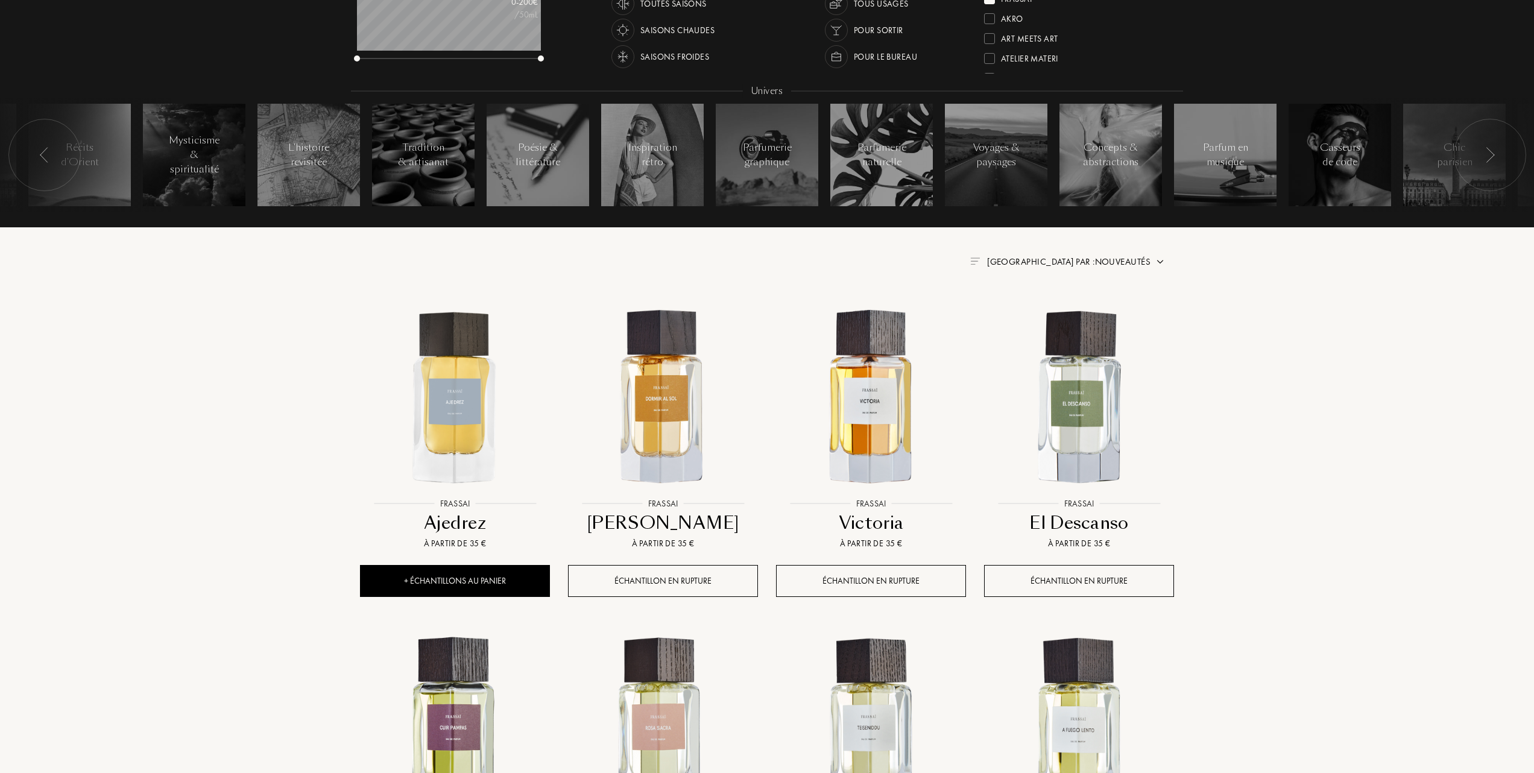
click at [1101, 259] on span "Trier par : Nouveautés" at bounding box center [1068, 262] width 163 height 12
click at [1040, 312] on div at bounding box center [1039, 314] width 8 height 8
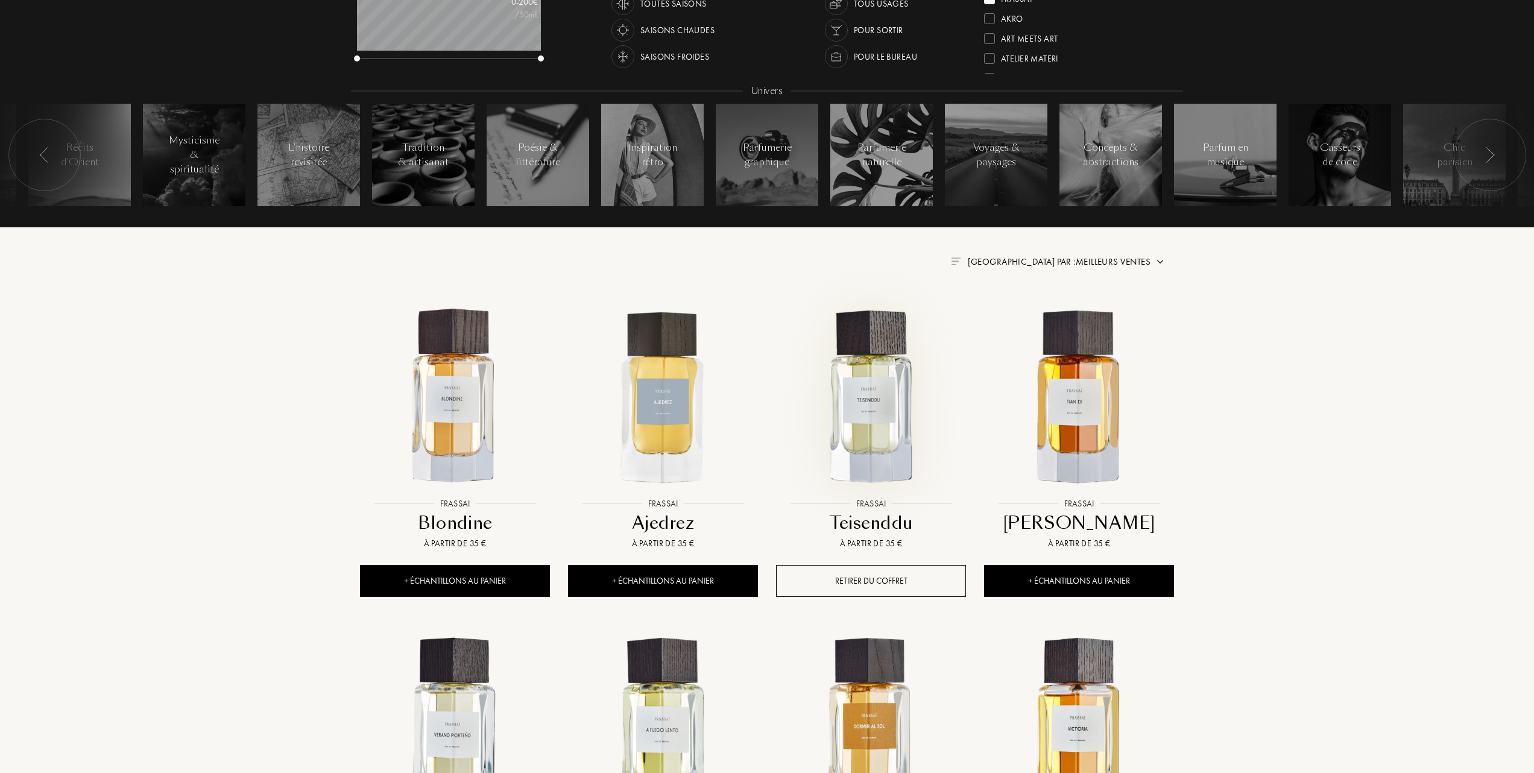
click at [871, 405] on img at bounding box center [871, 397] width 188 height 188
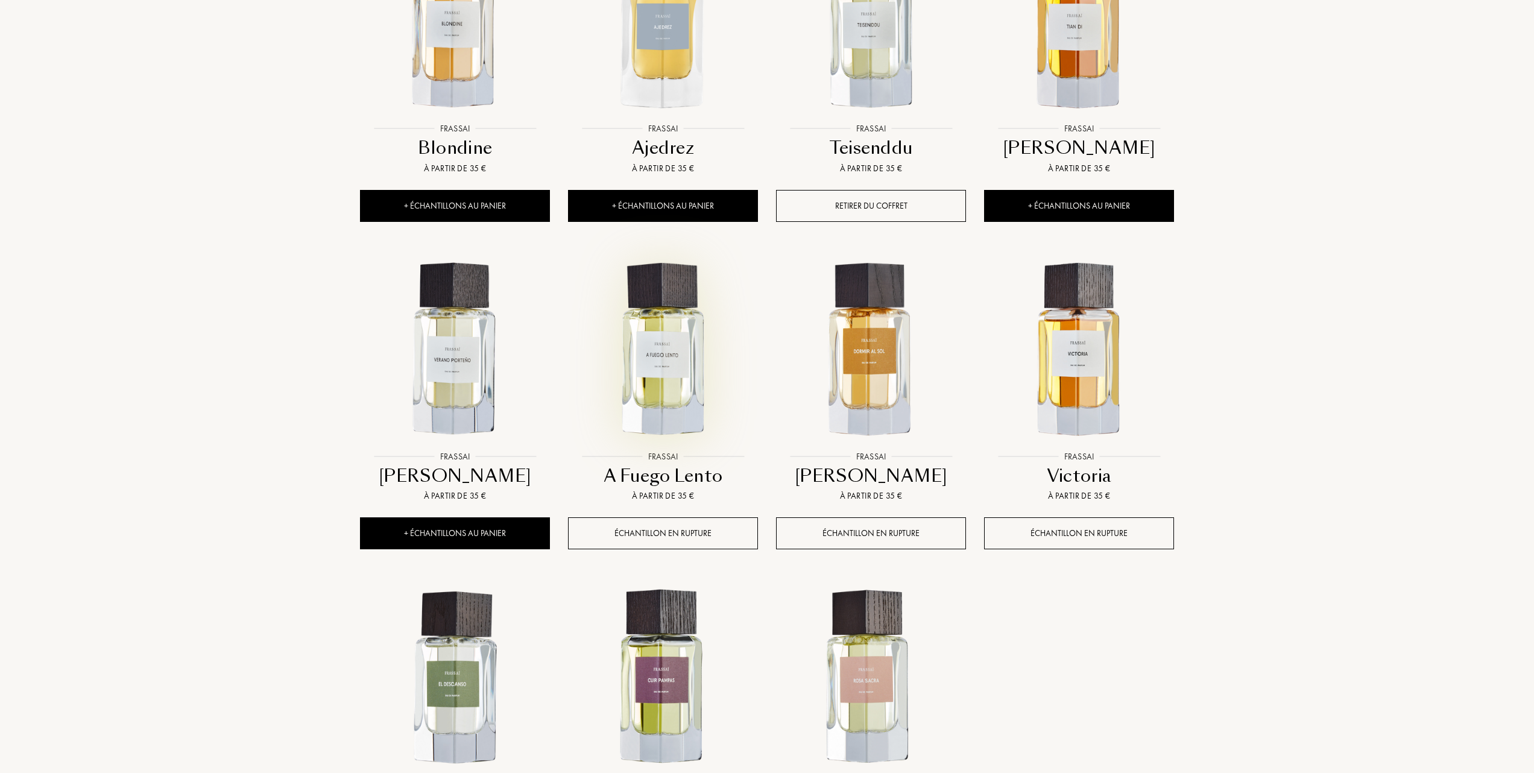
scroll to position [643, 0]
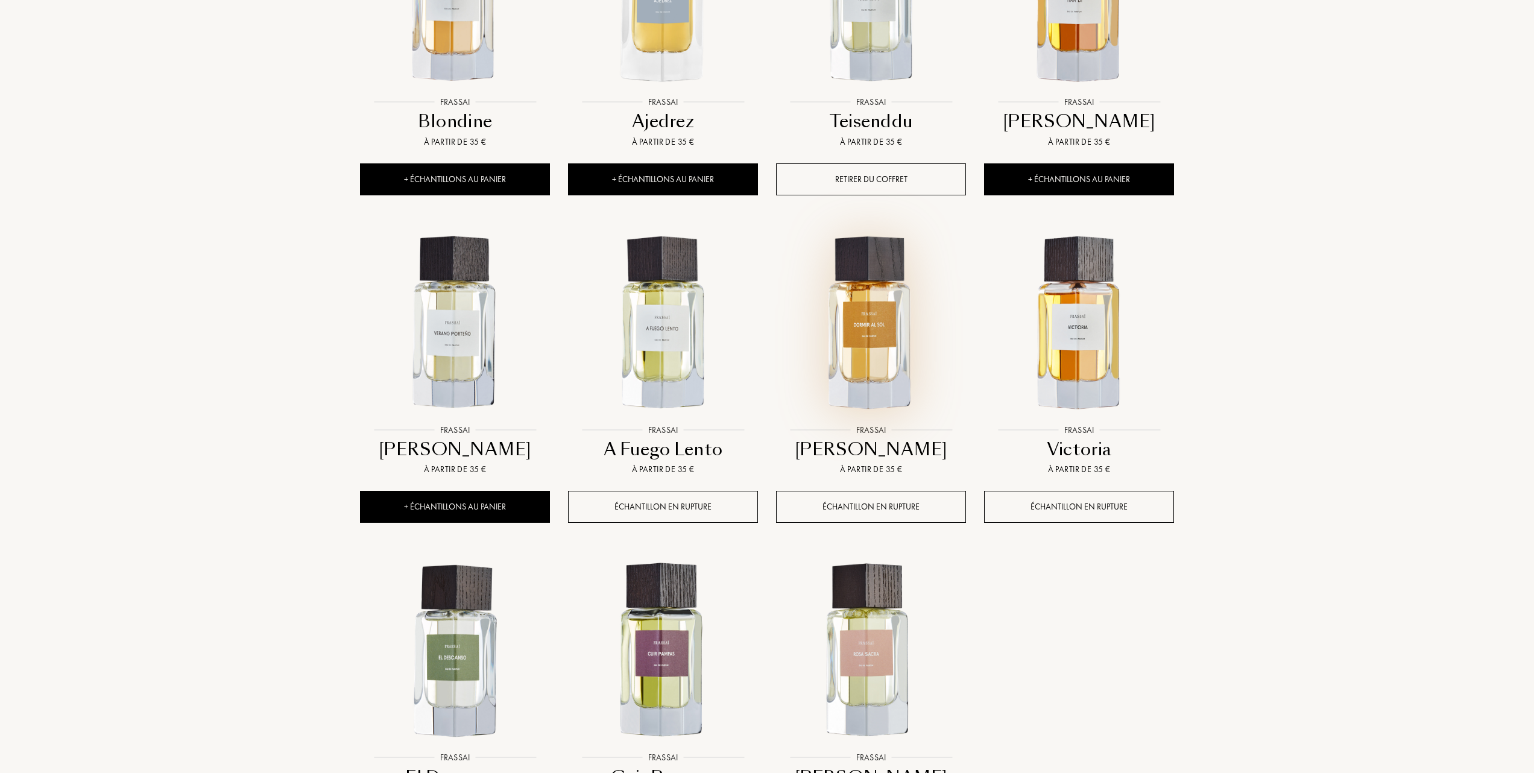
click at [869, 323] on img at bounding box center [871, 324] width 188 height 188
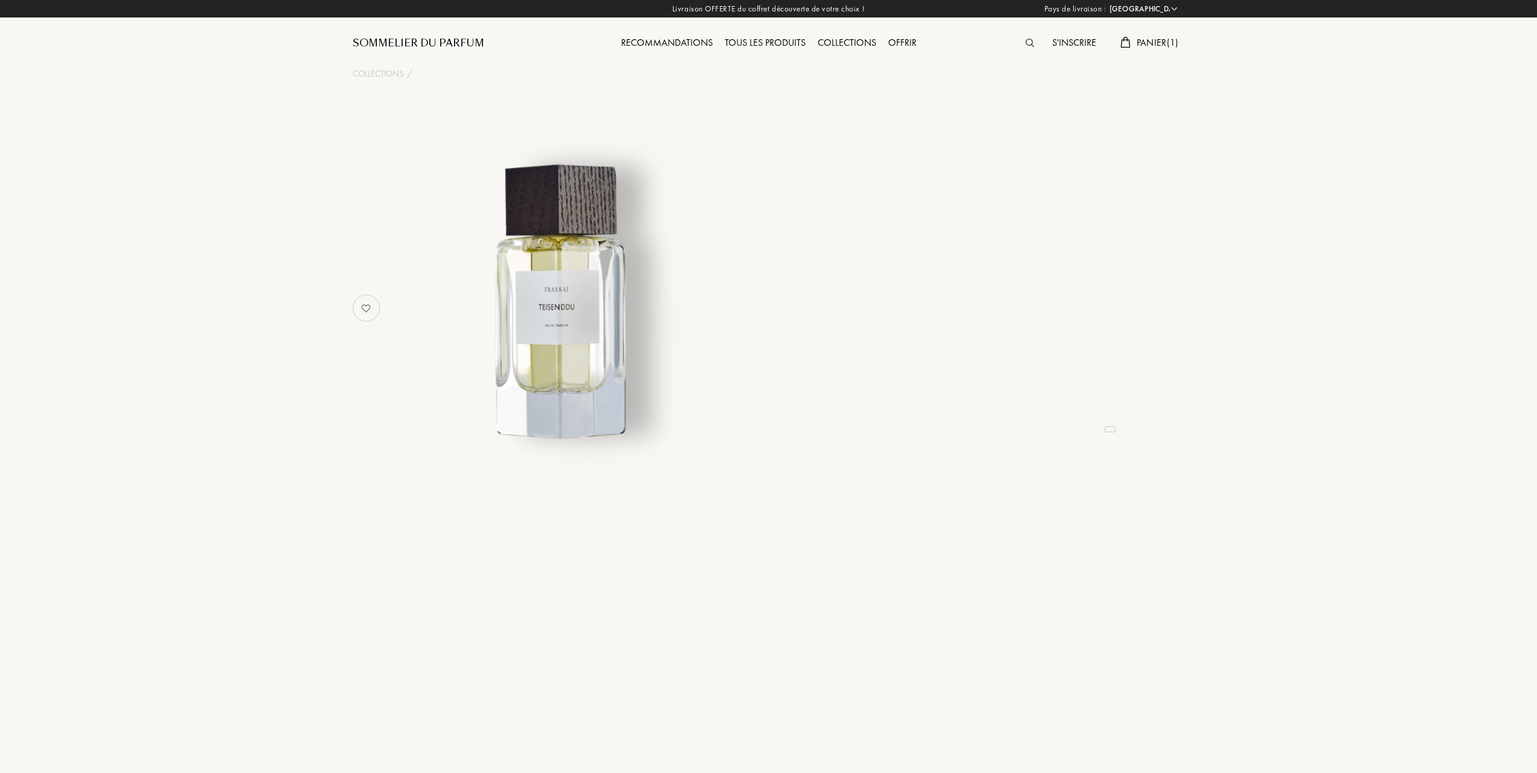
select select "FR"
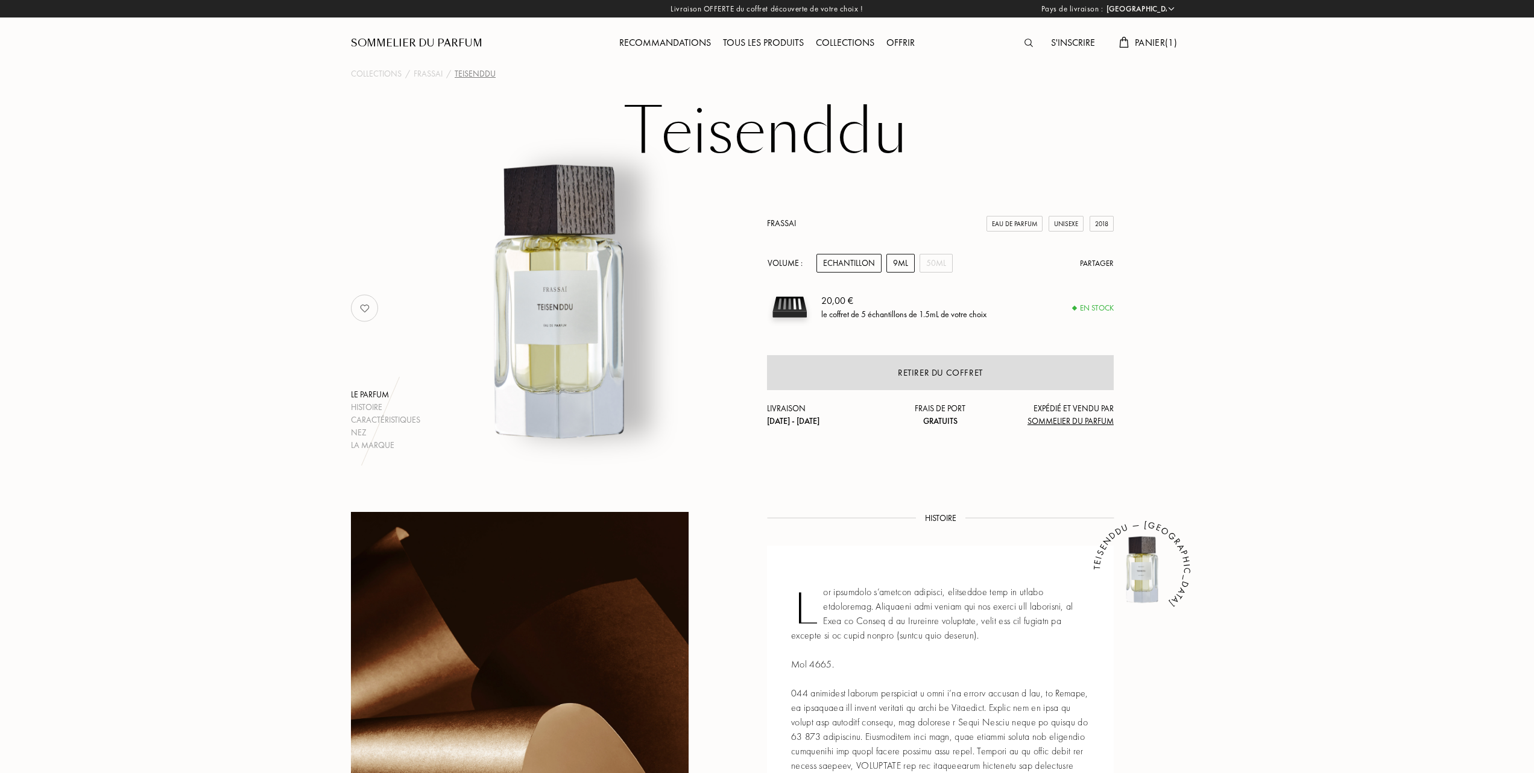
click at [903, 264] on div "9mL" at bounding box center [901, 263] width 28 height 19
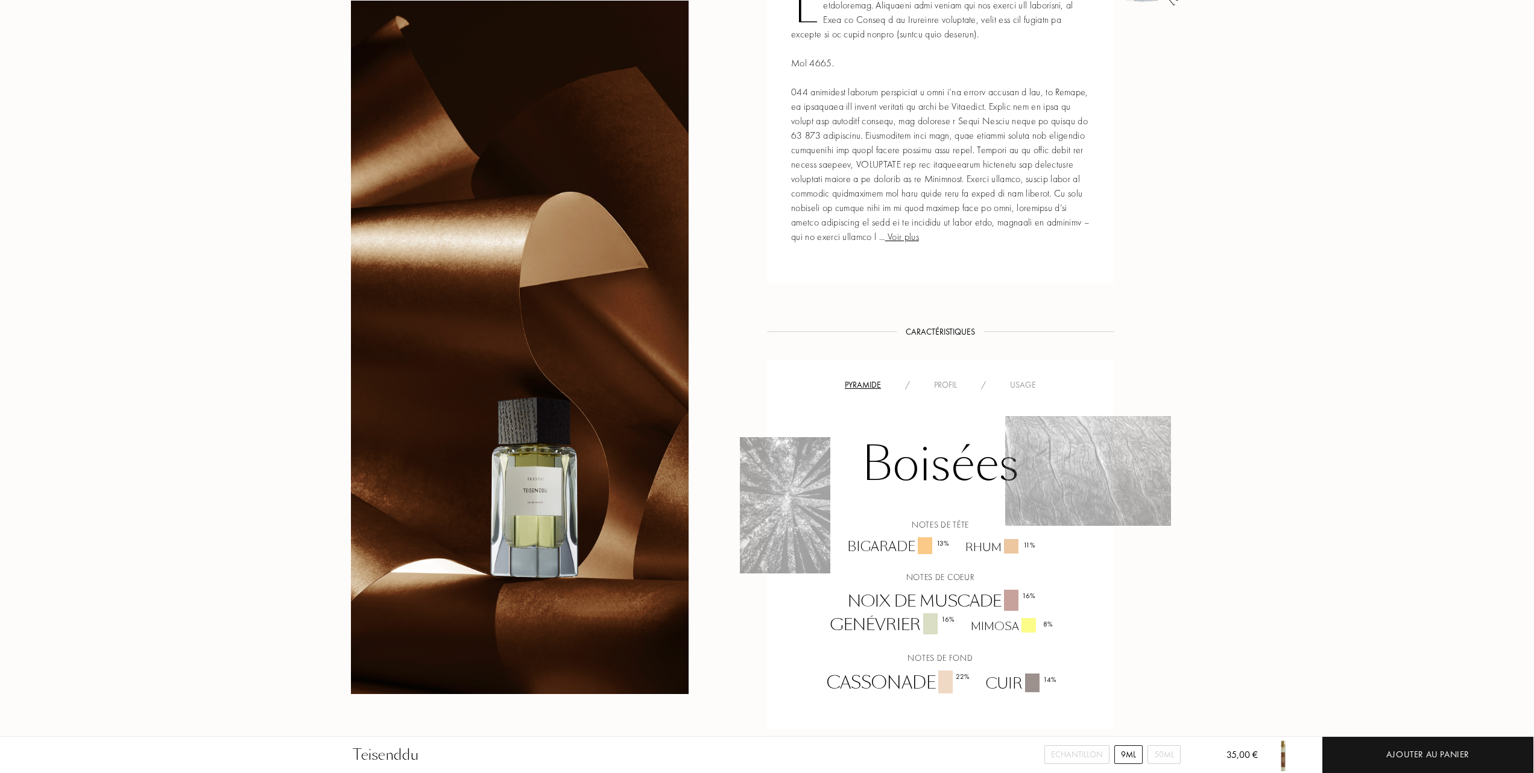
scroll to position [563, 0]
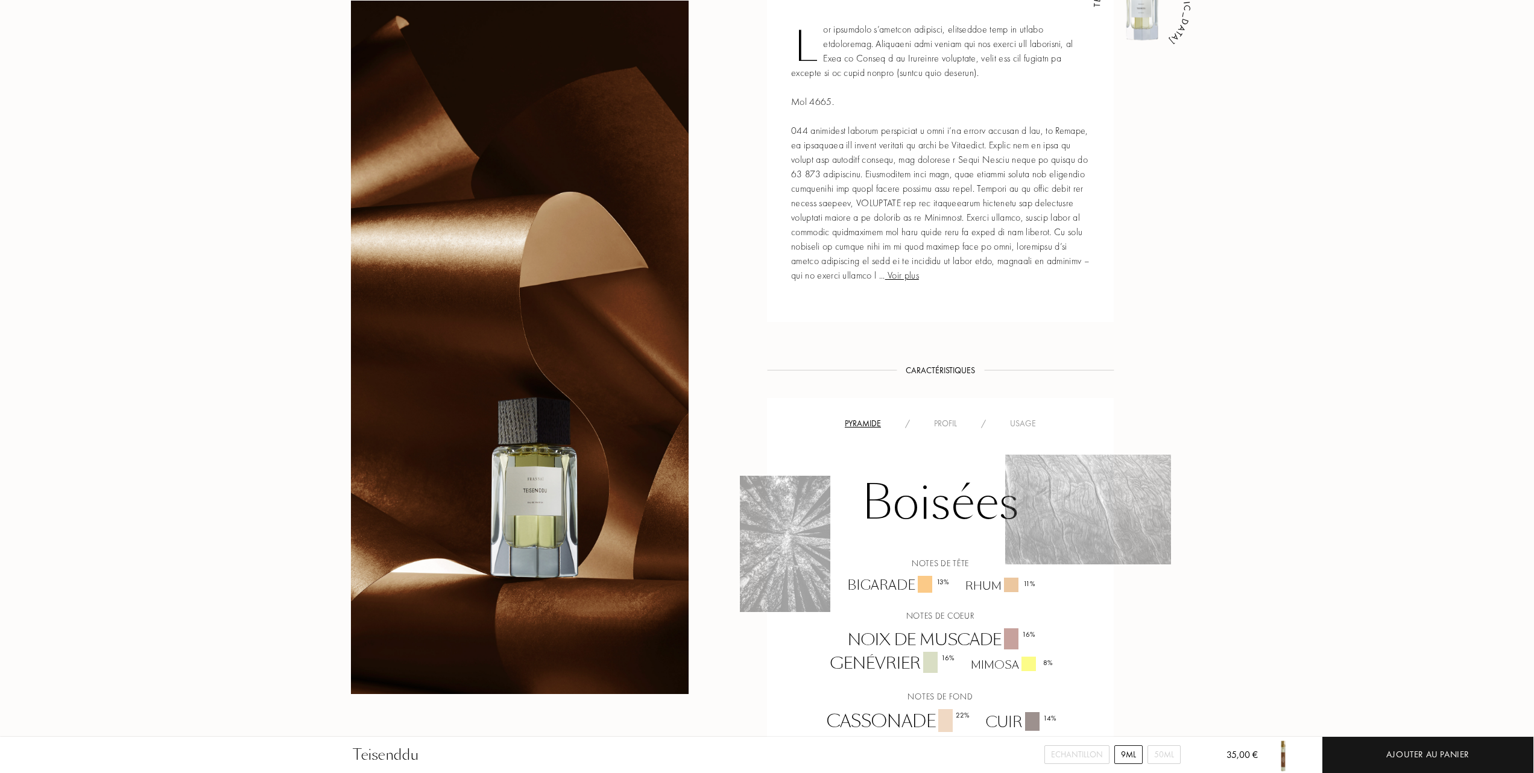
click at [1024, 420] on div "Usage" at bounding box center [1023, 423] width 50 height 13
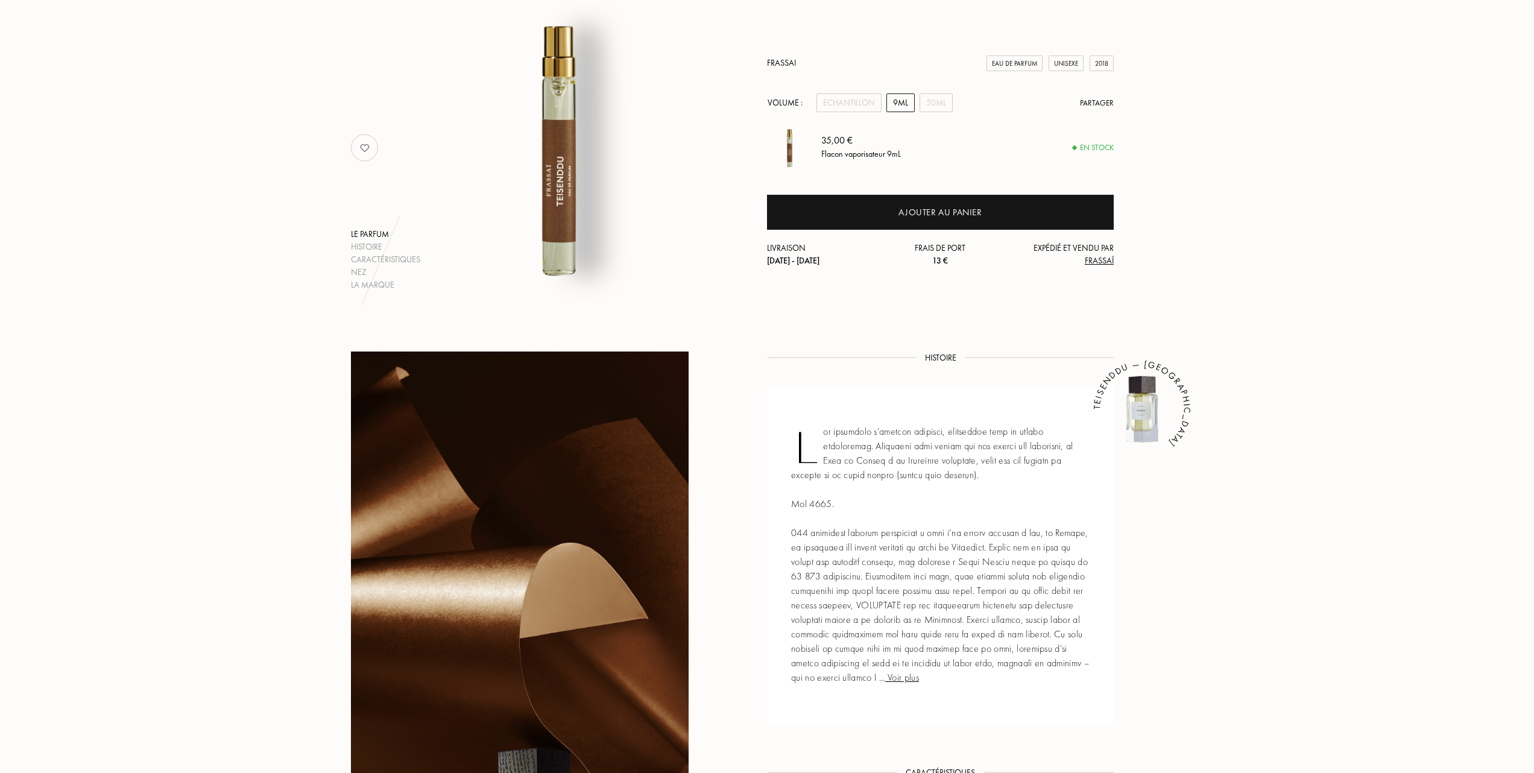
scroll to position [80, 0]
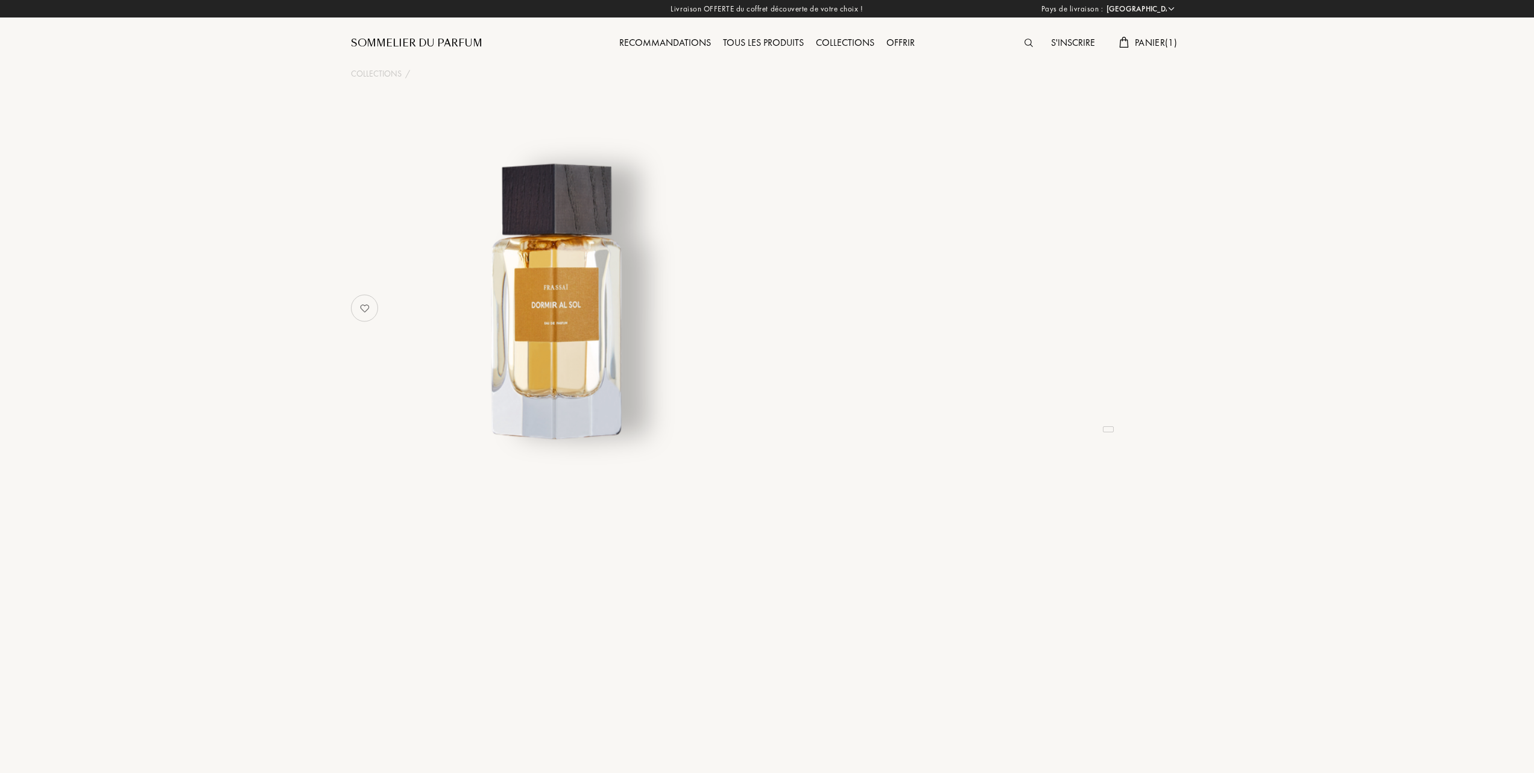
select select "FR"
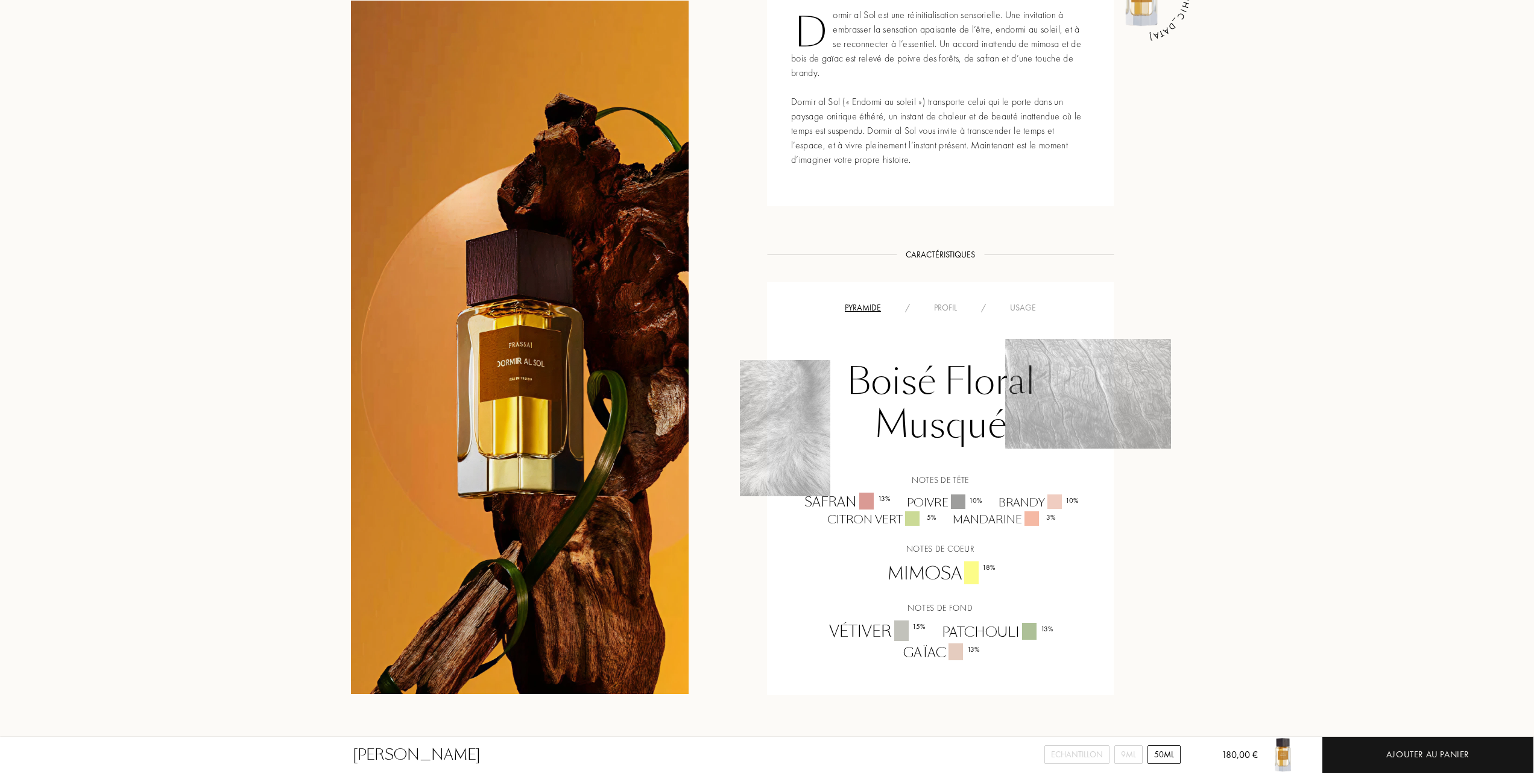
scroll to position [563, 0]
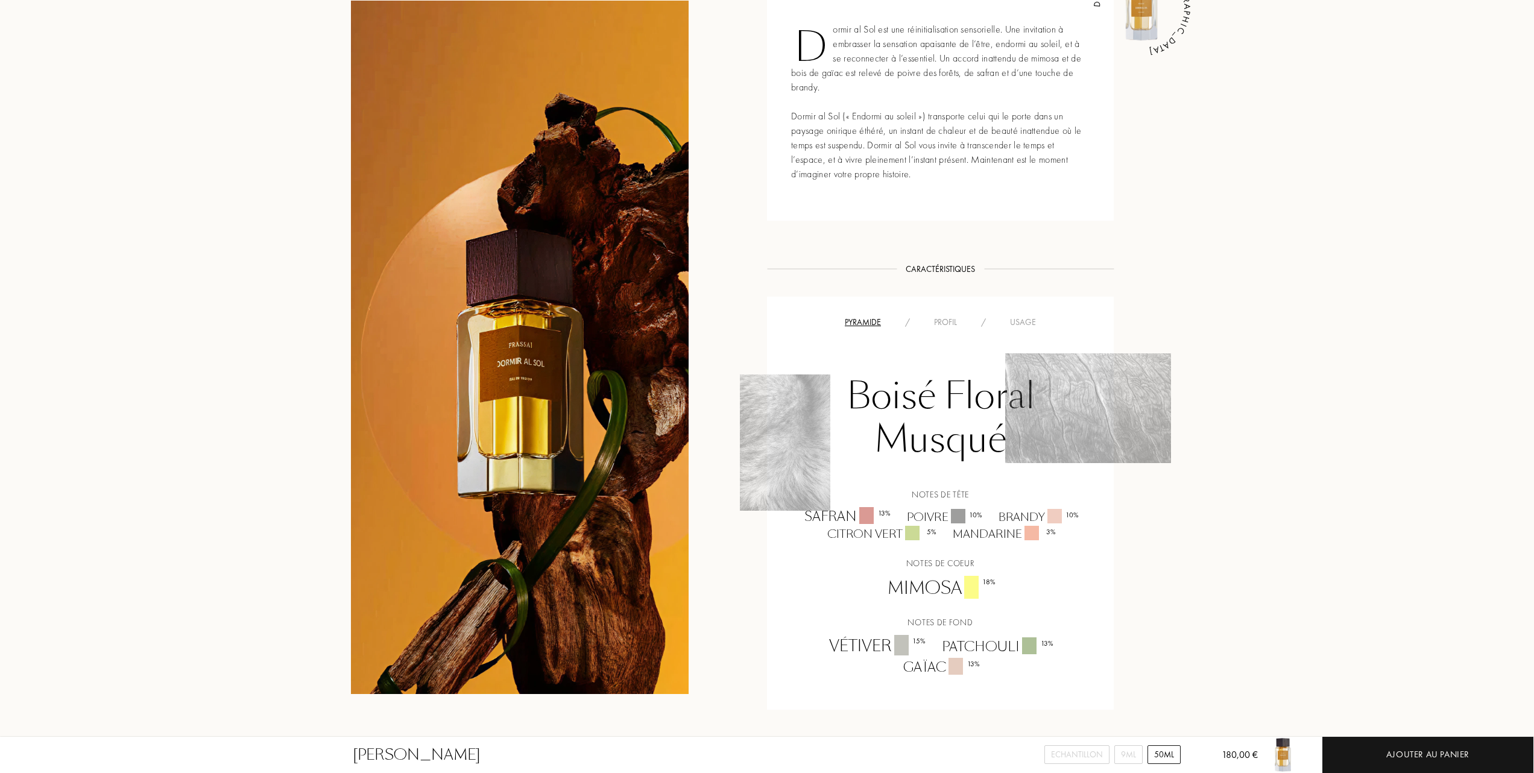
click at [1021, 317] on div "Usage" at bounding box center [1023, 322] width 50 height 13
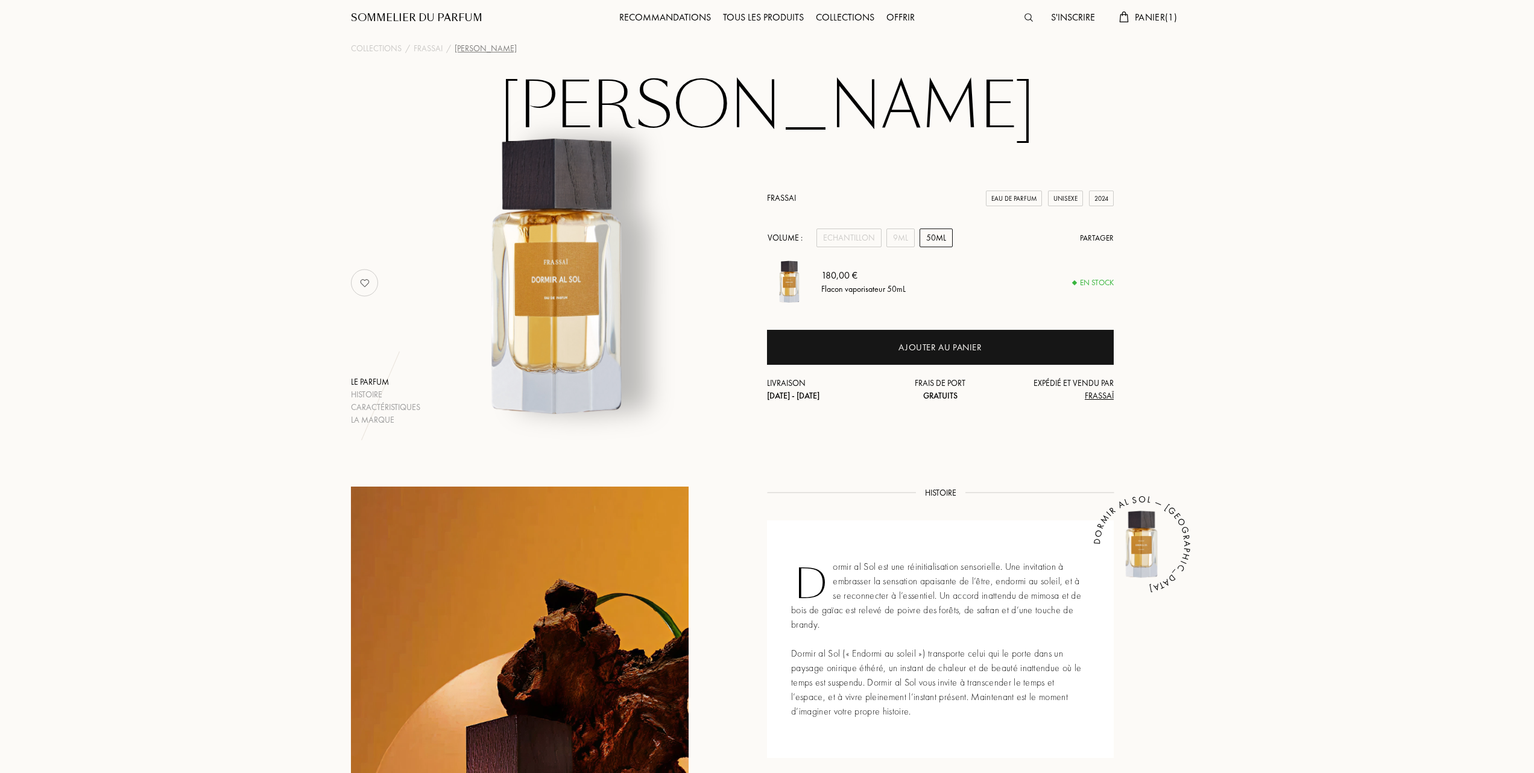
scroll to position [0, 0]
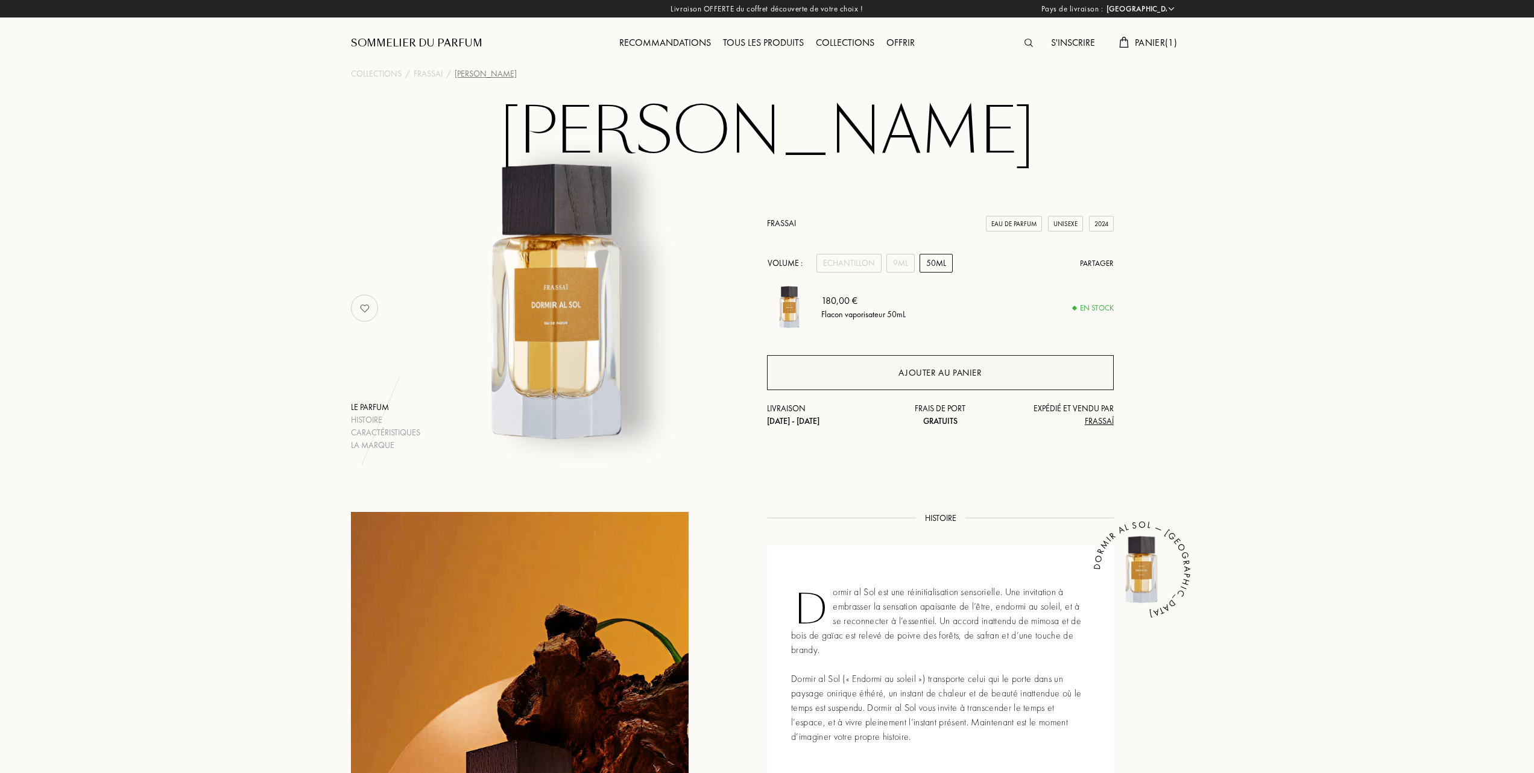
click at [968, 367] on div "Ajouter au panier" at bounding box center [940, 373] width 83 height 14
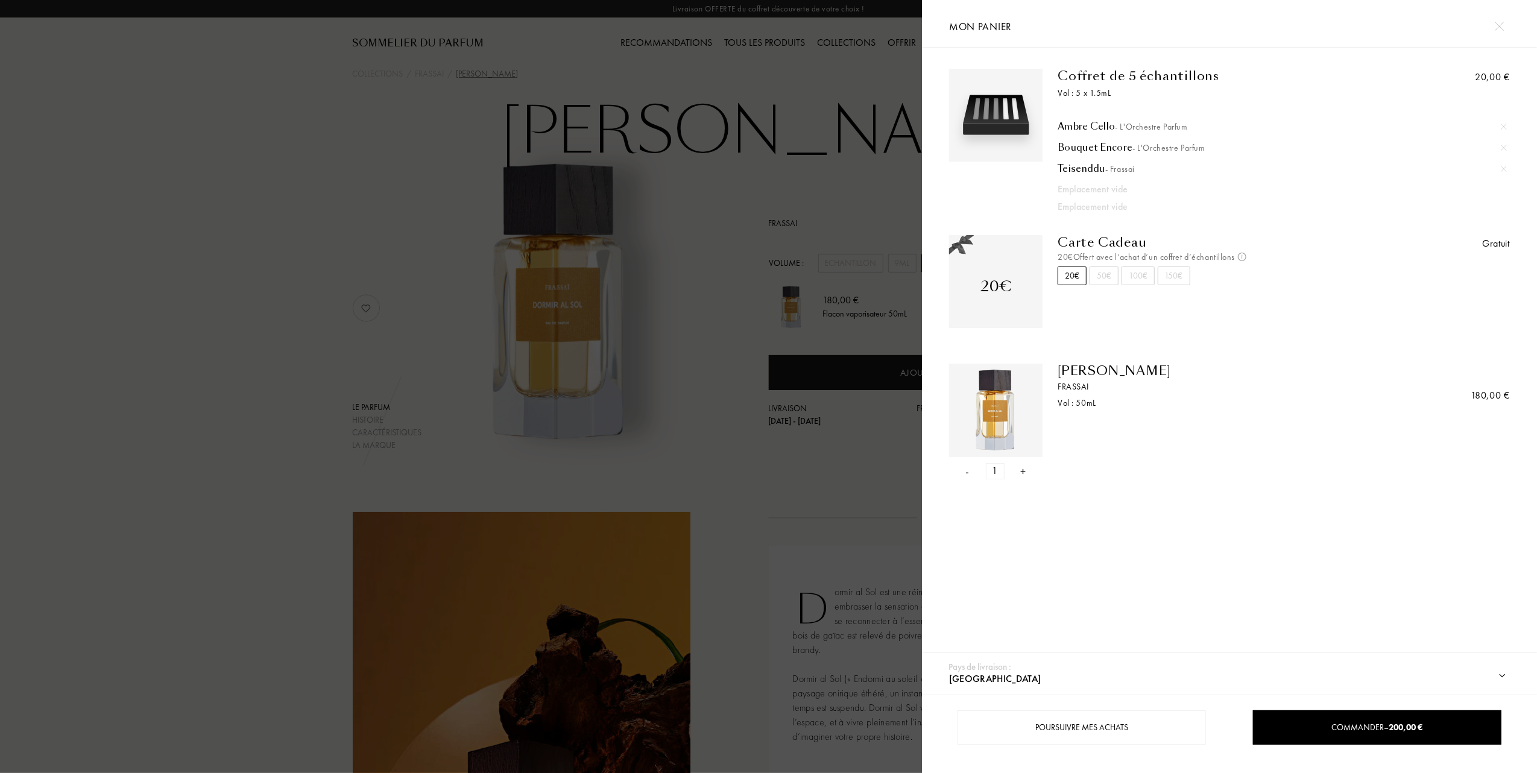
click at [964, 473] on div "- 1 +" at bounding box center [995, 471] width 93 height 16
click at [967, 470] on div "-" at bounding box center [968, 471] width 4 height 16
click at [674, 232] on div at bounding box center [461, 386] width 922 height 773
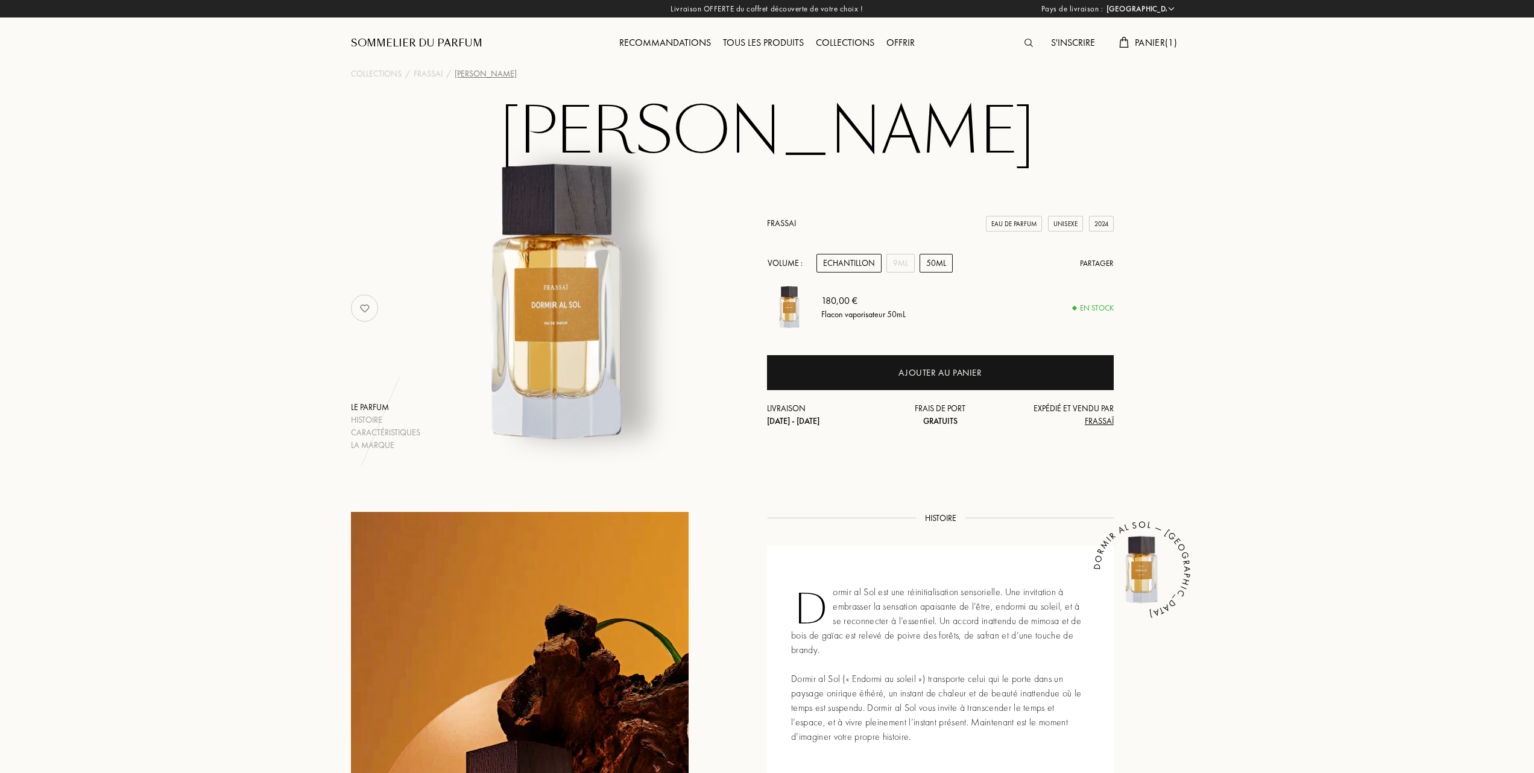
click at [838, 261] on div "Echantillon" at bounding box center [849, 263] width 65 height 19
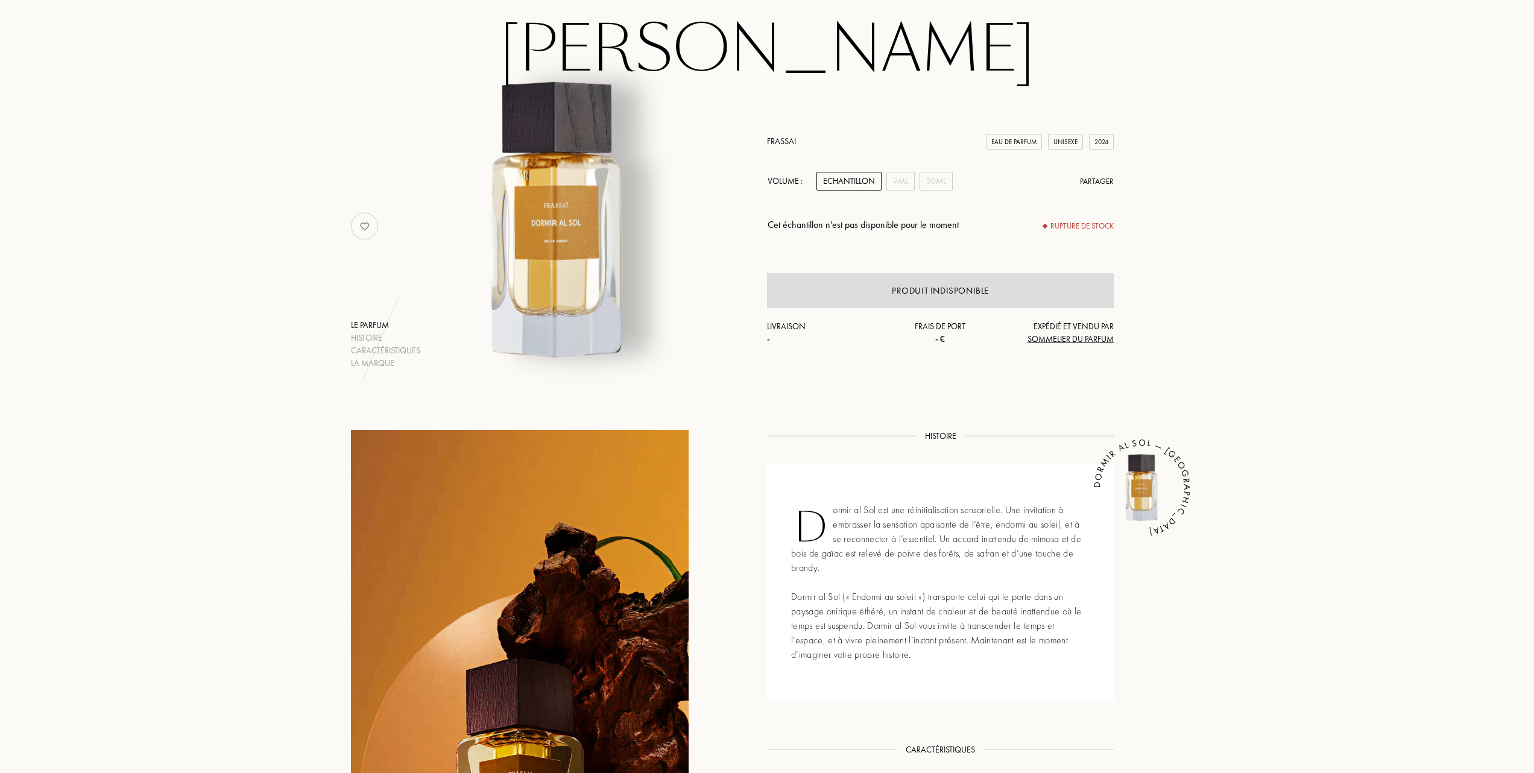
scroll to position [80, 0]
click at [903, 182] on div "9mL" at bounding box center [901, 183] width 28 height 19
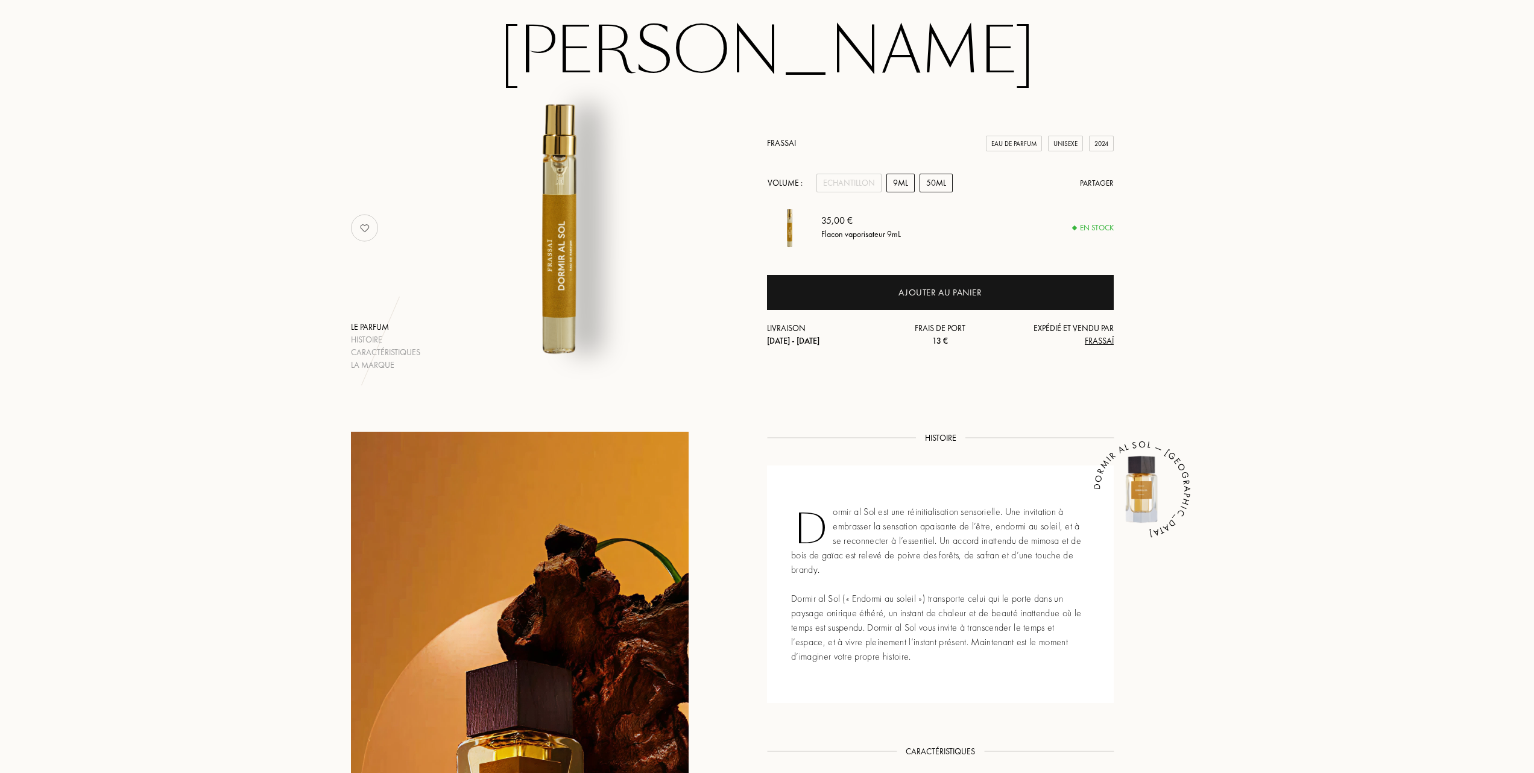
click at [935, 181] on div "50mL" at bounding box center [936, 183] width 33 height 19
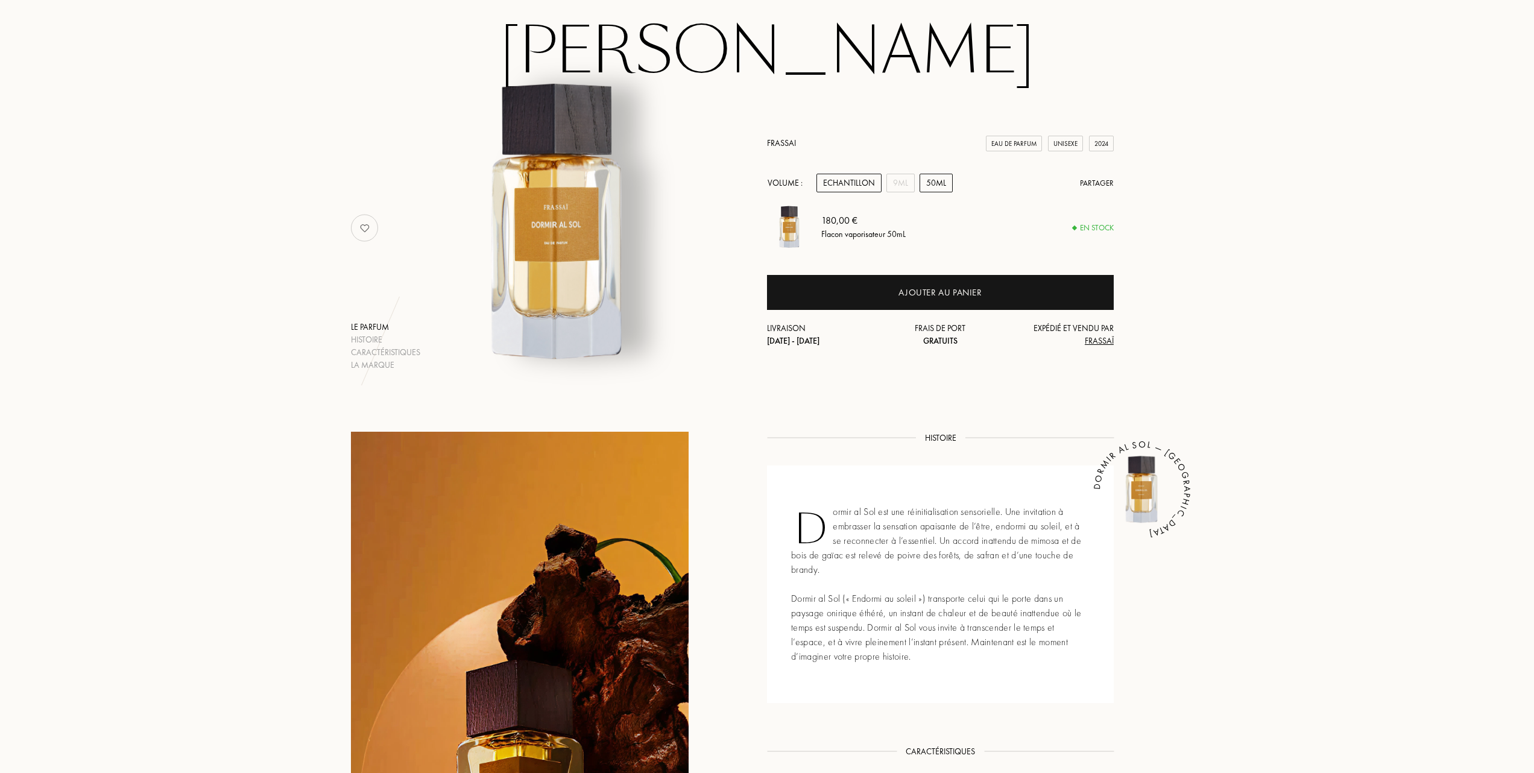
click at [855, 183] on div "Echantillon" at bounding box center [849, 183] width 65 height 19
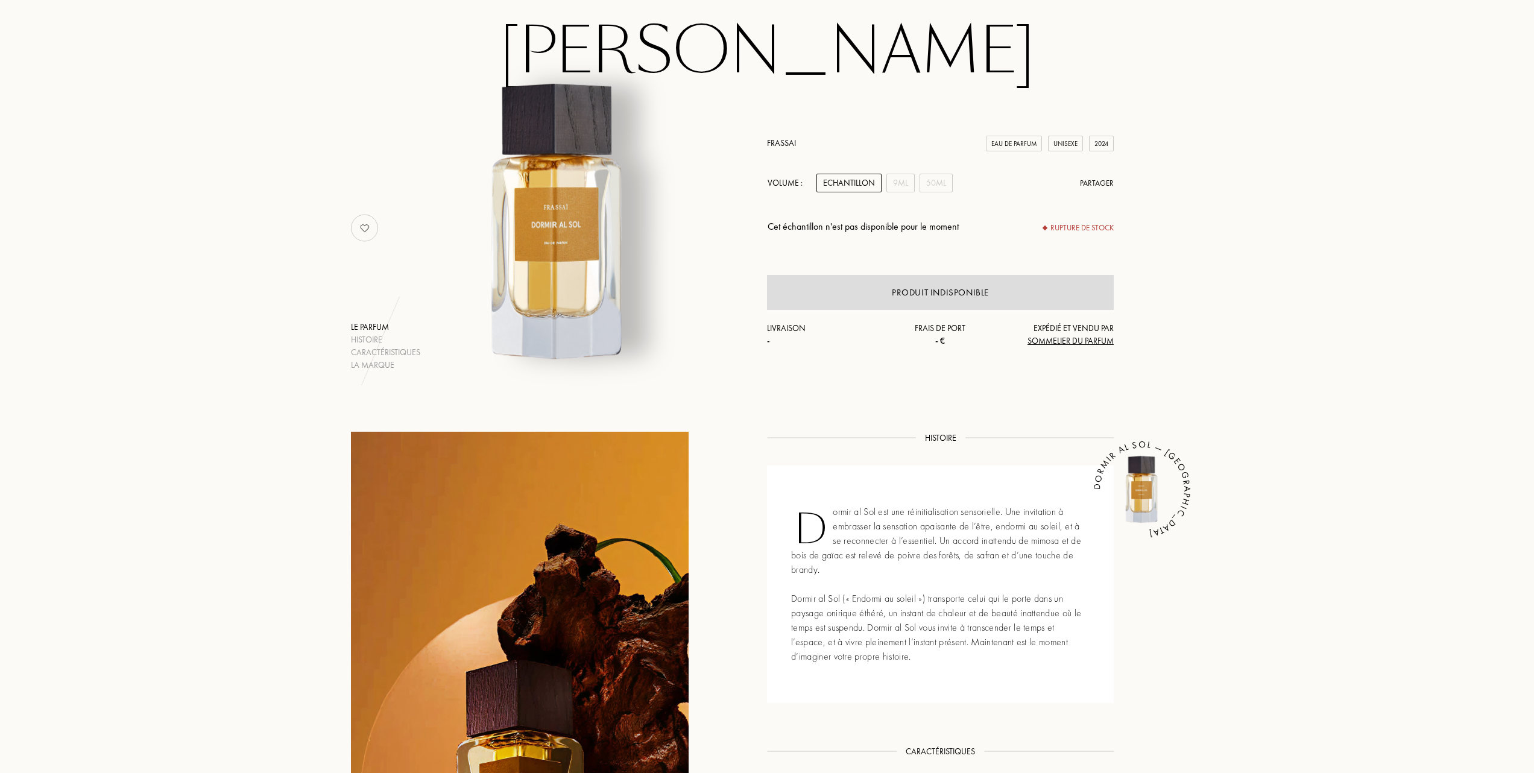
scroll to position [0, 0]
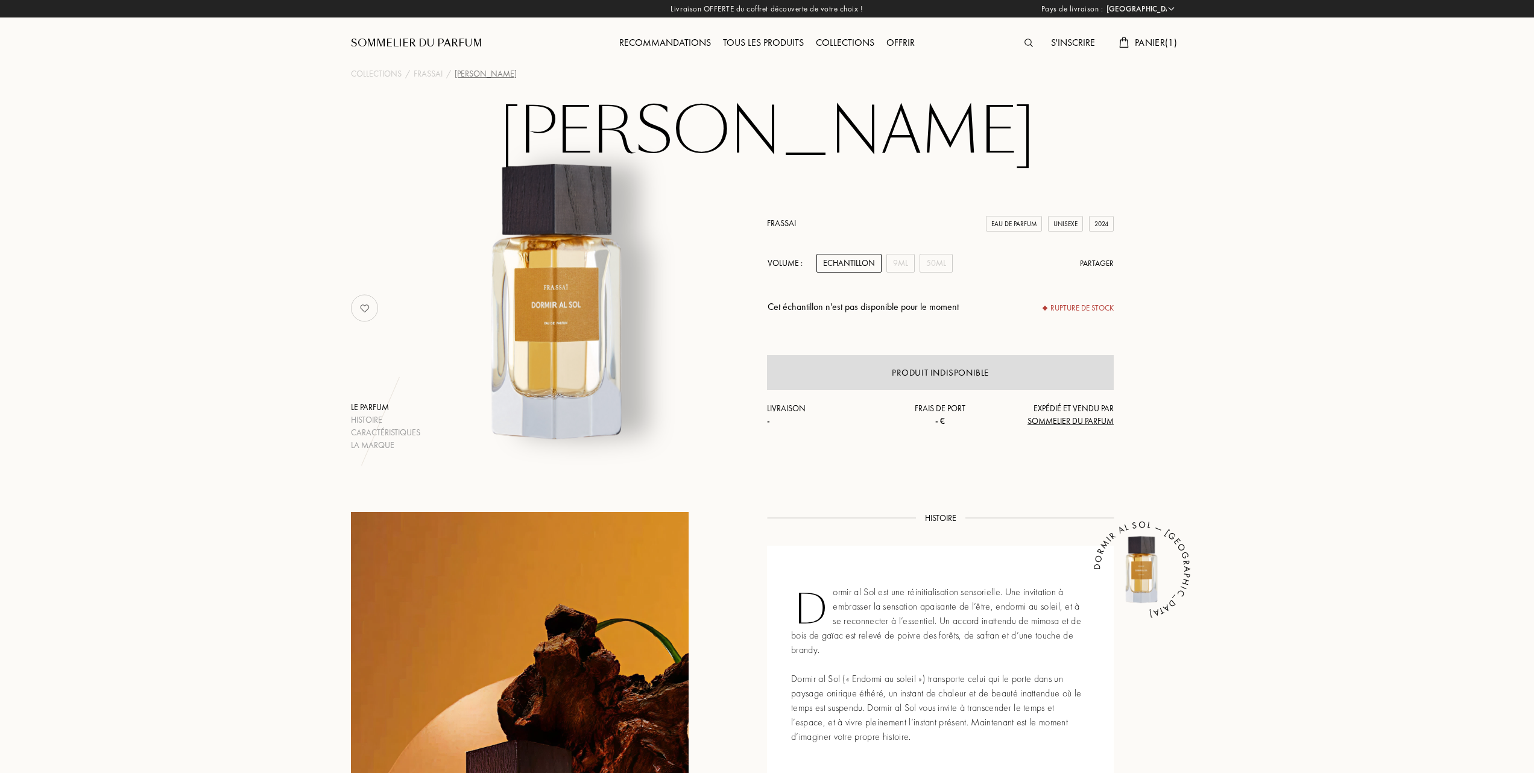
click at [758, 39] on div "Tous les produits" at bounding box center [763, 44] width 93 height 16
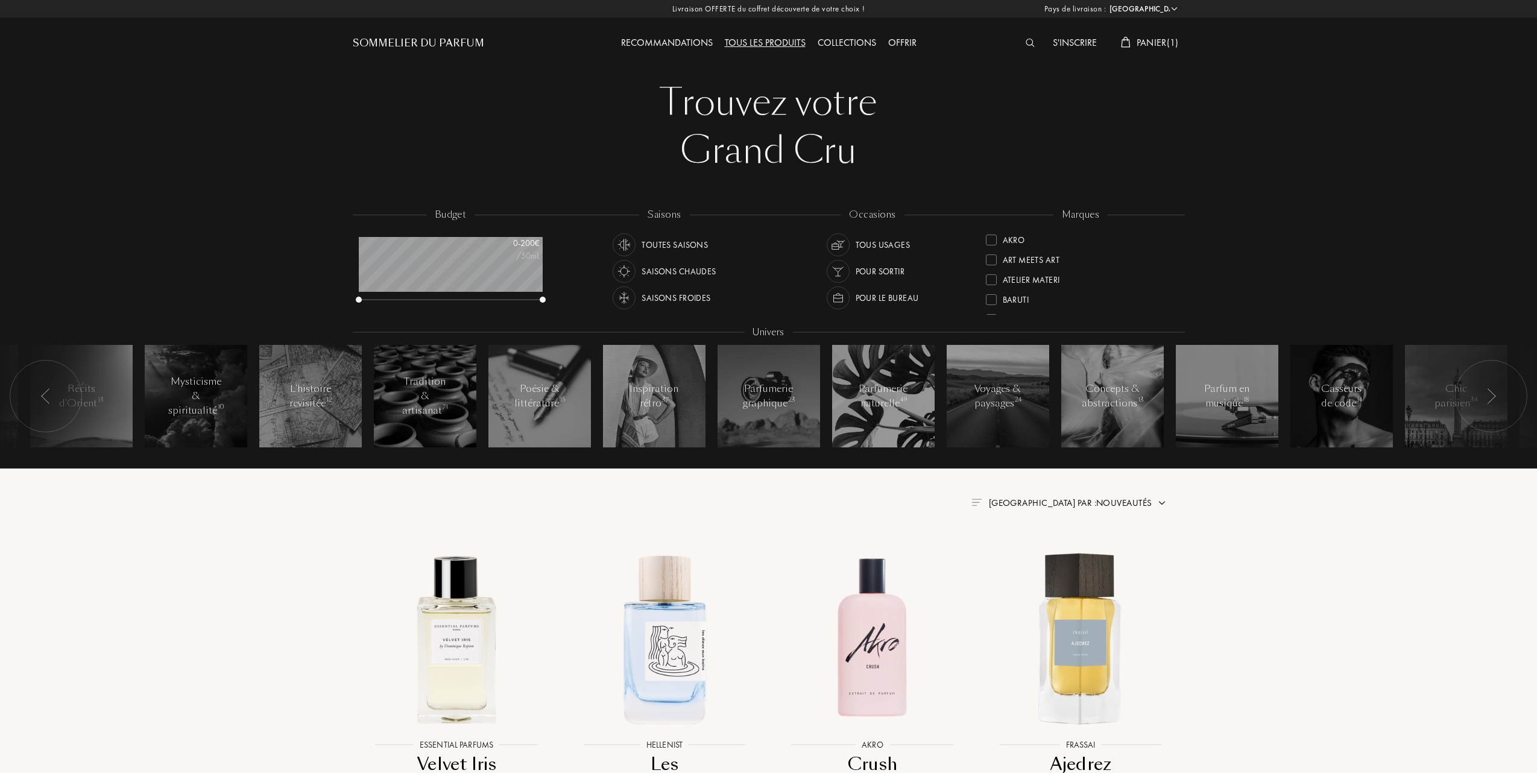
select select "FR"
click at [990, 296] on div at bounding box center [989, 298] width 11 height 11
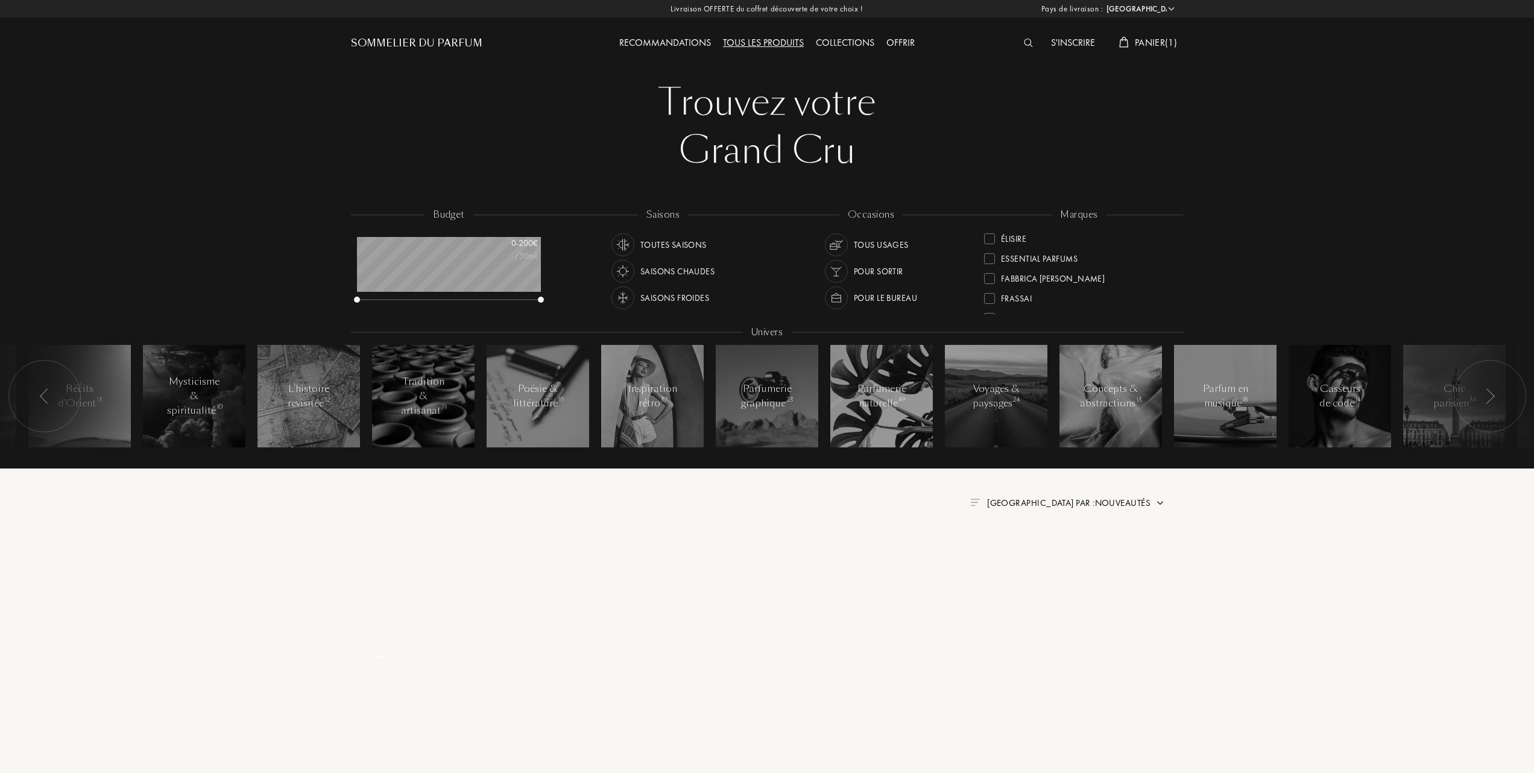
scroll to position [0, 0]
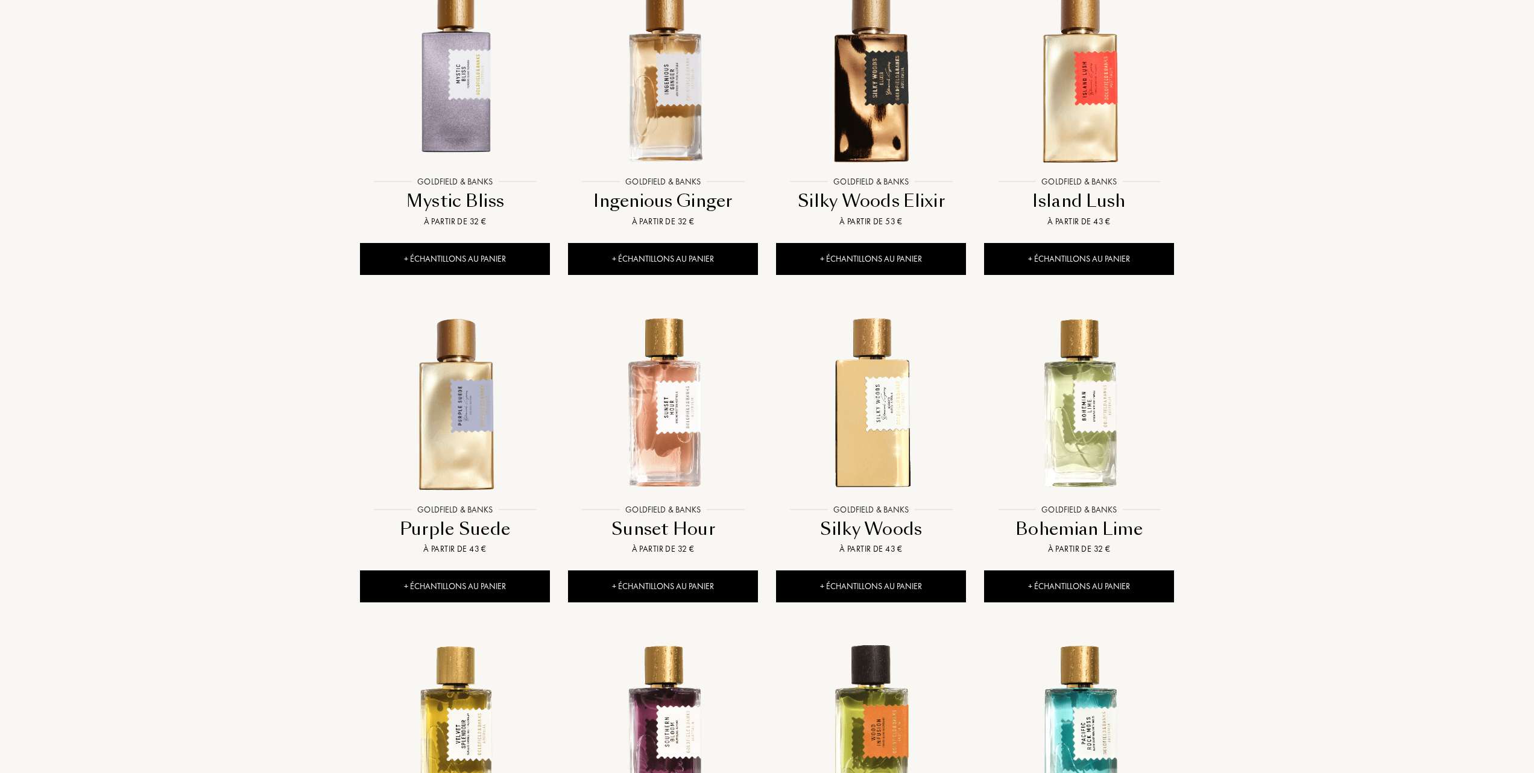
scroll to position [563, 0]
